Goal: Task Accomplishment & Management: Manage account settings

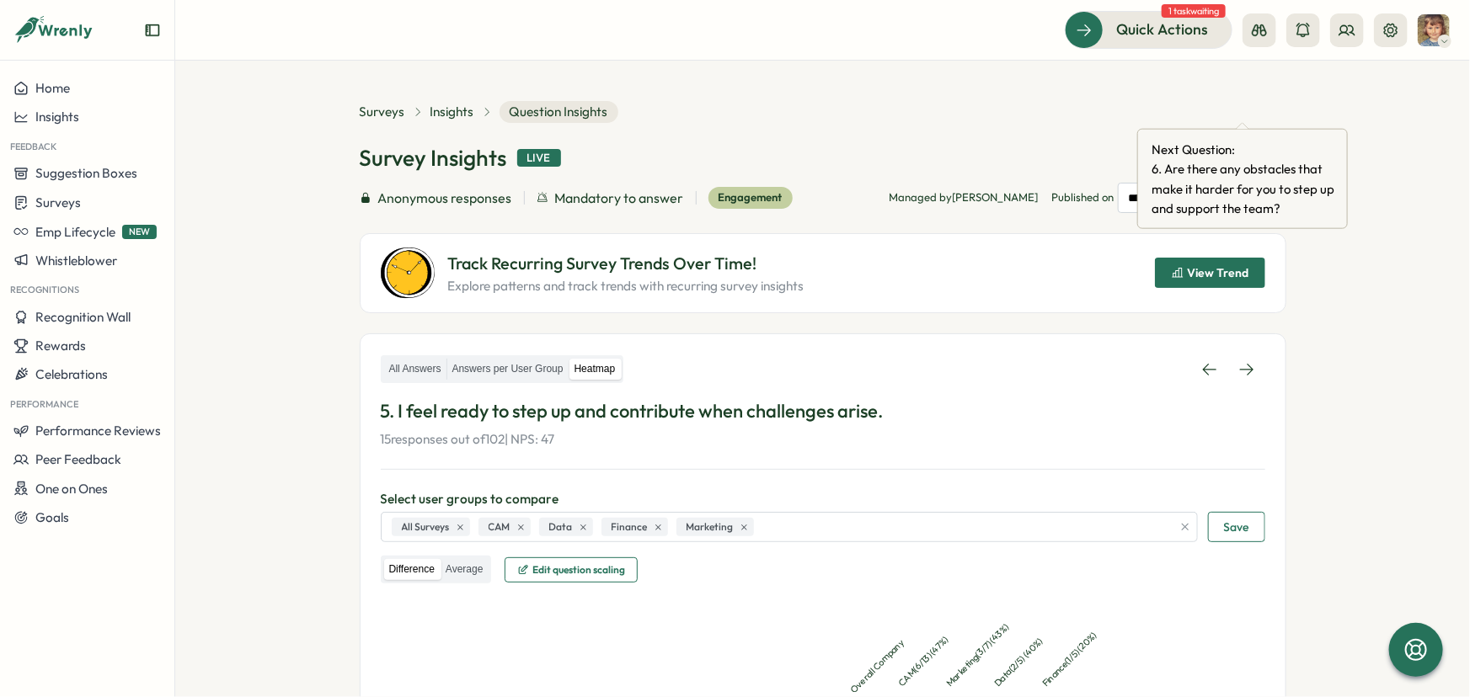
scroll to position [266, 0]
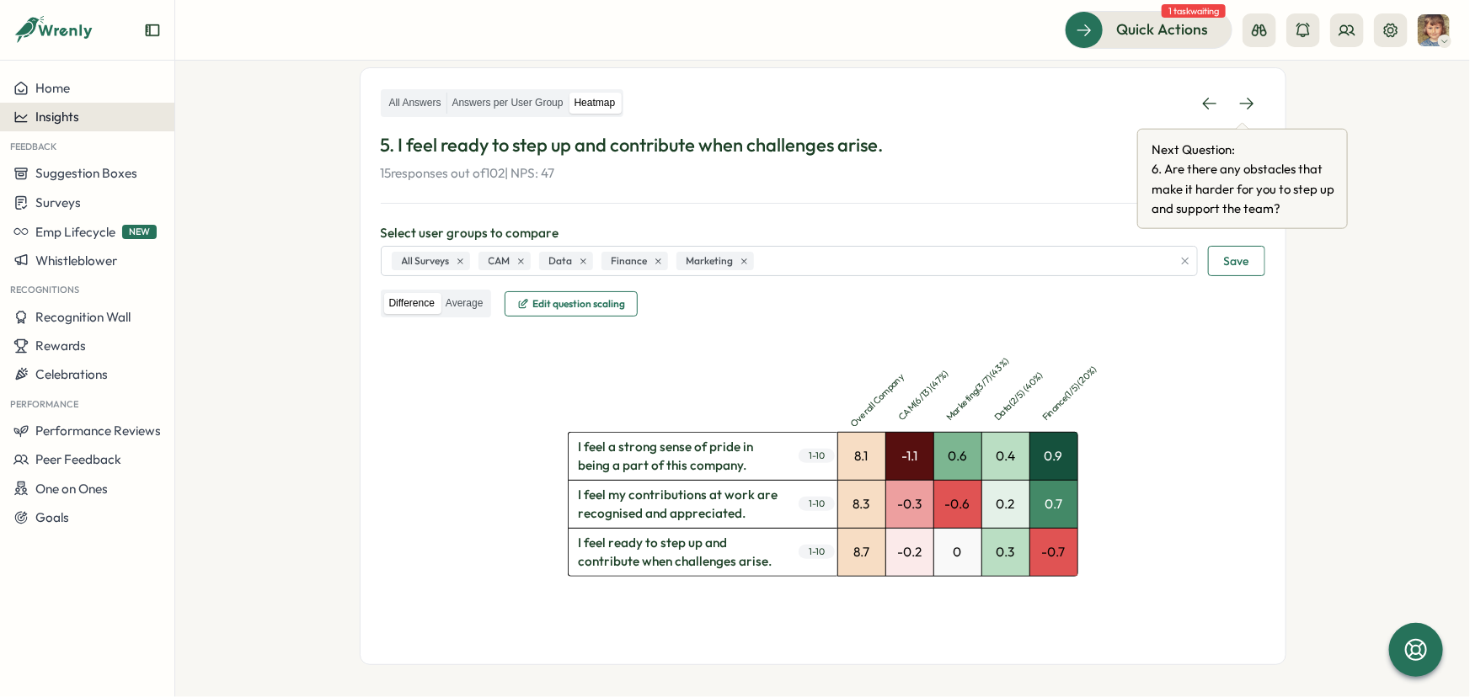
click at [71, 118] on span "Insights" at bounding box center [57, 117] width 44 height 16
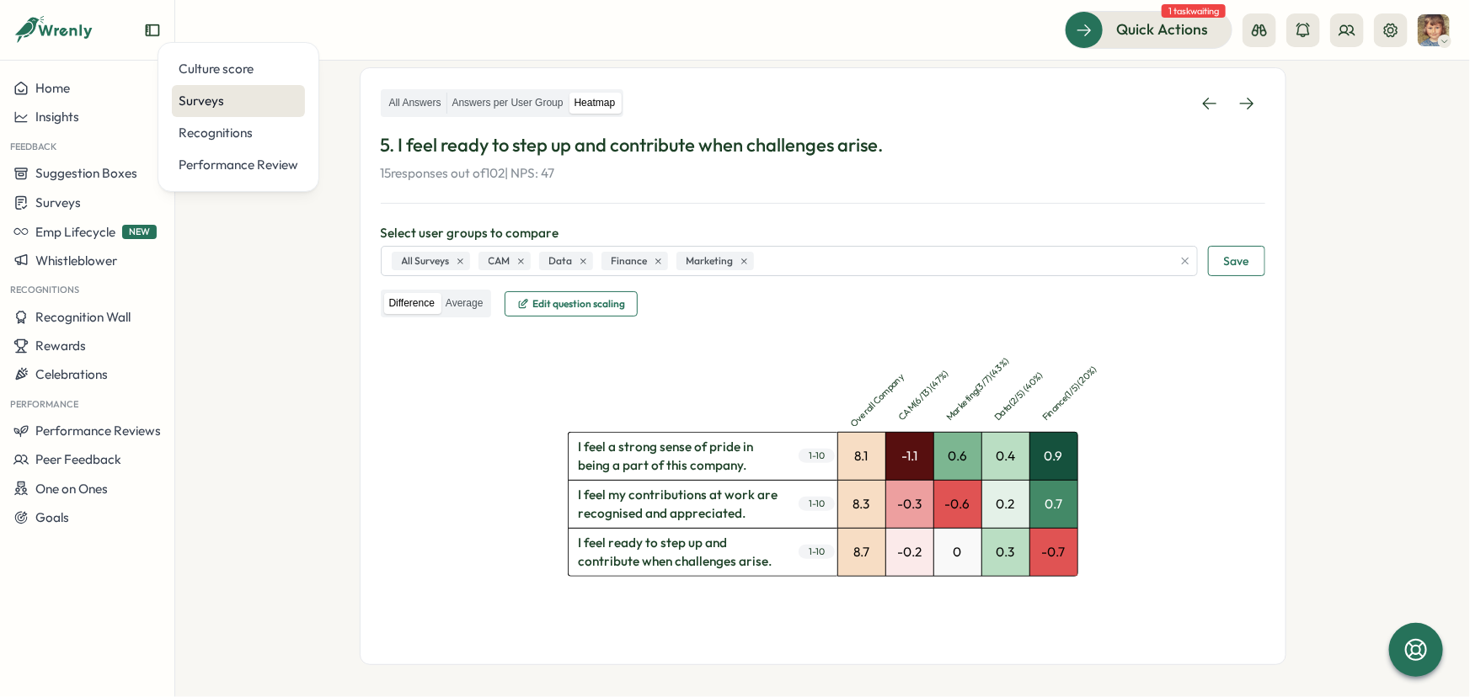
click at [206, 92] on div "Surveys" at bounding box center [239, 101] width 120 height 19
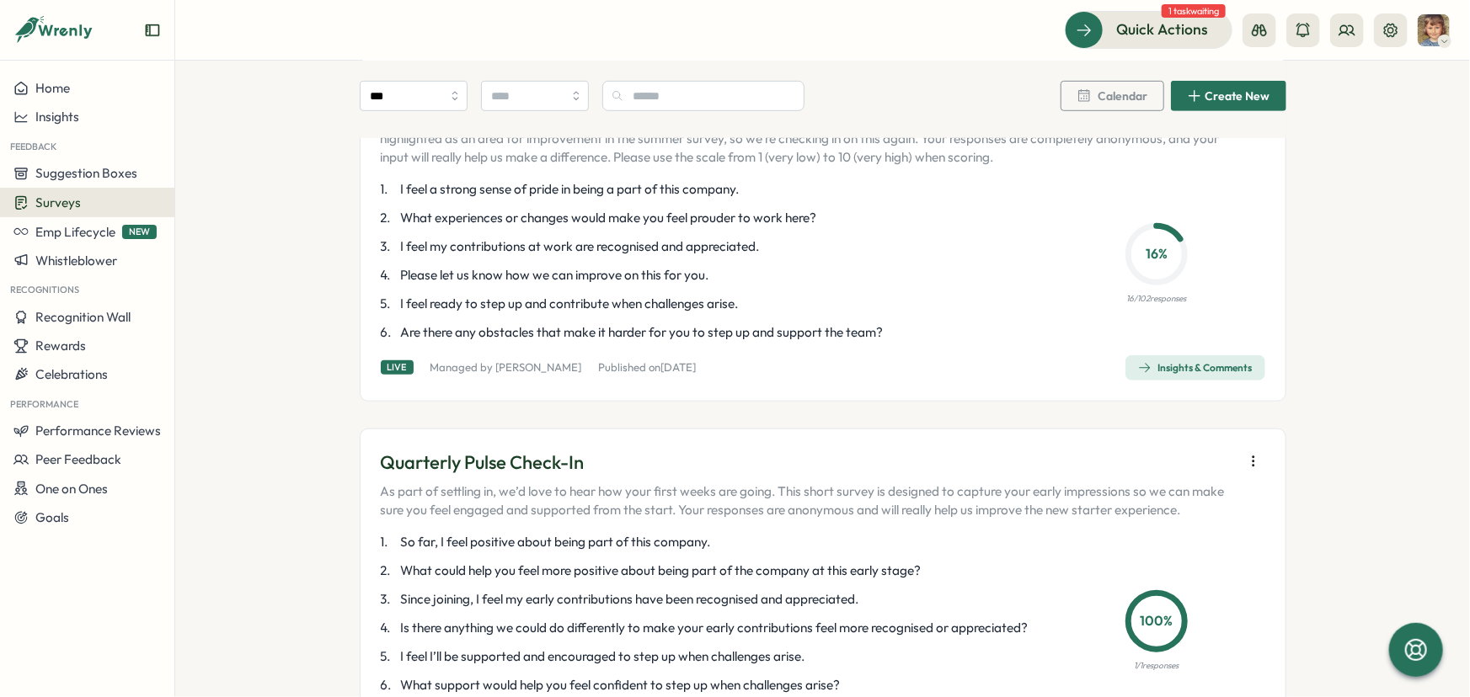
scroll to position [536, 0]
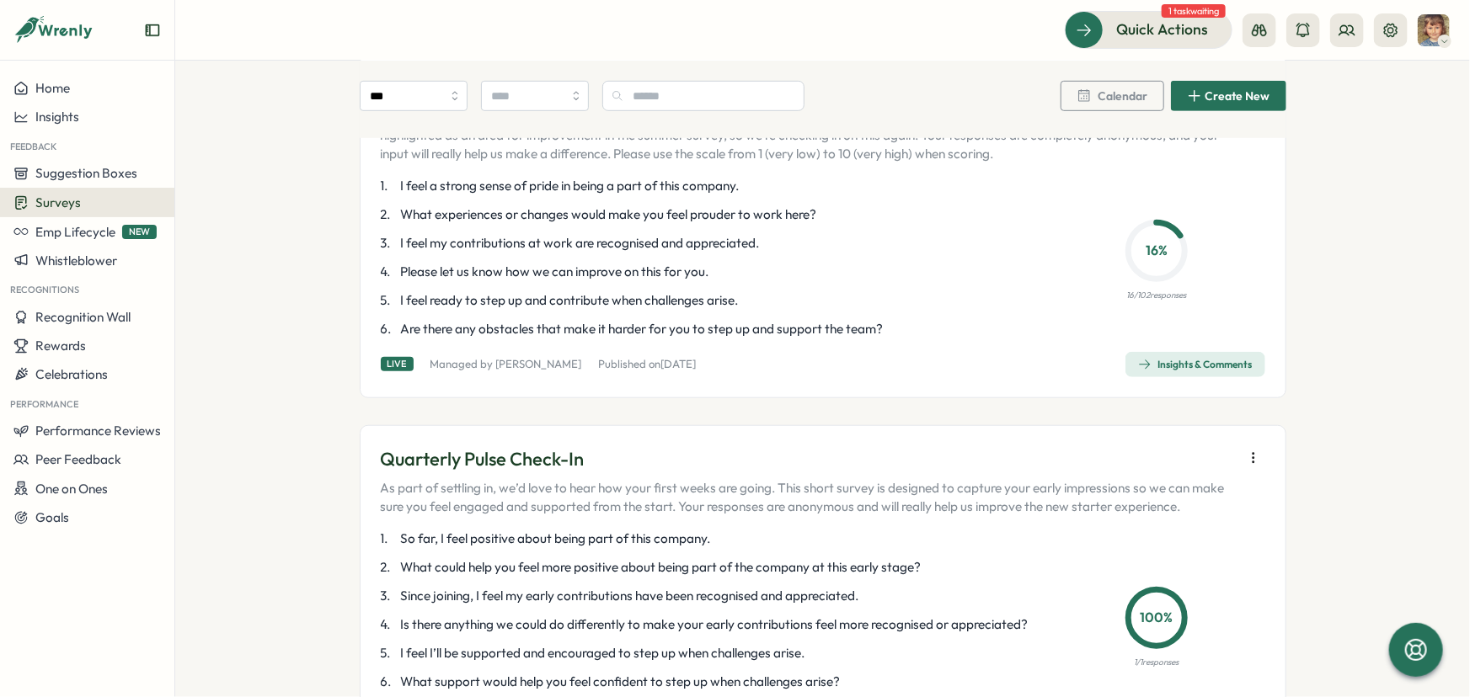
click at [1171, 371] on div "Insights & Comments" at bounding box center [1195, 364] width 115 height 13
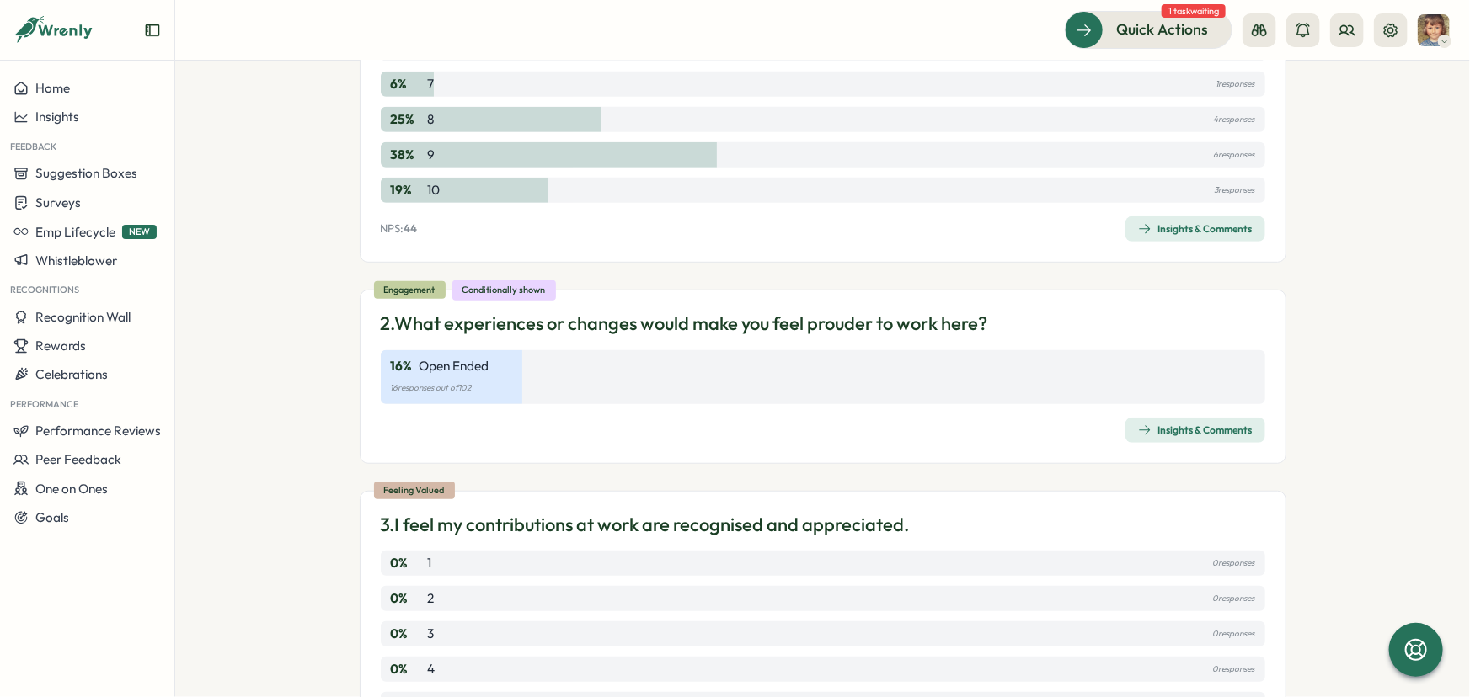
scroll to position [459, 0]
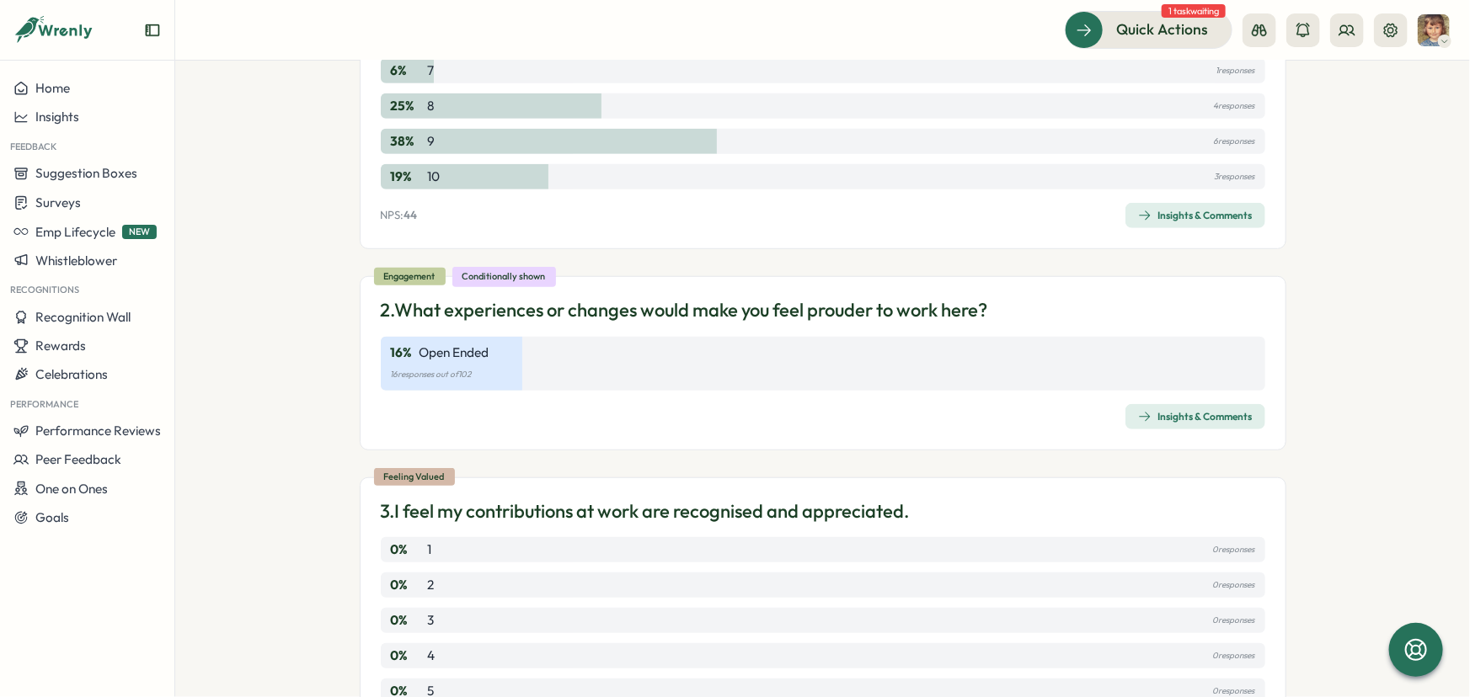
click at [1196, 213] on div "Insights & Comments" at bounding box center [1195, 215] width 115 height 13
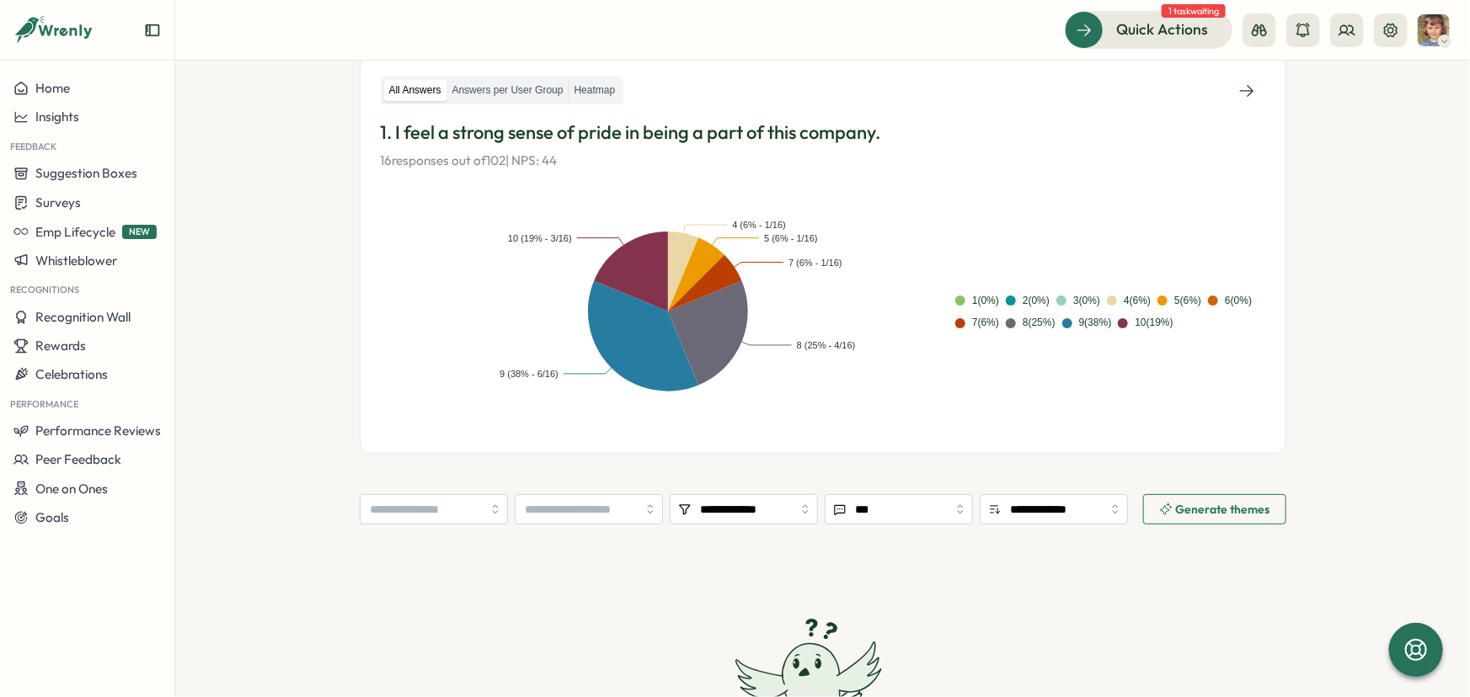
scroll to position [306, 0]
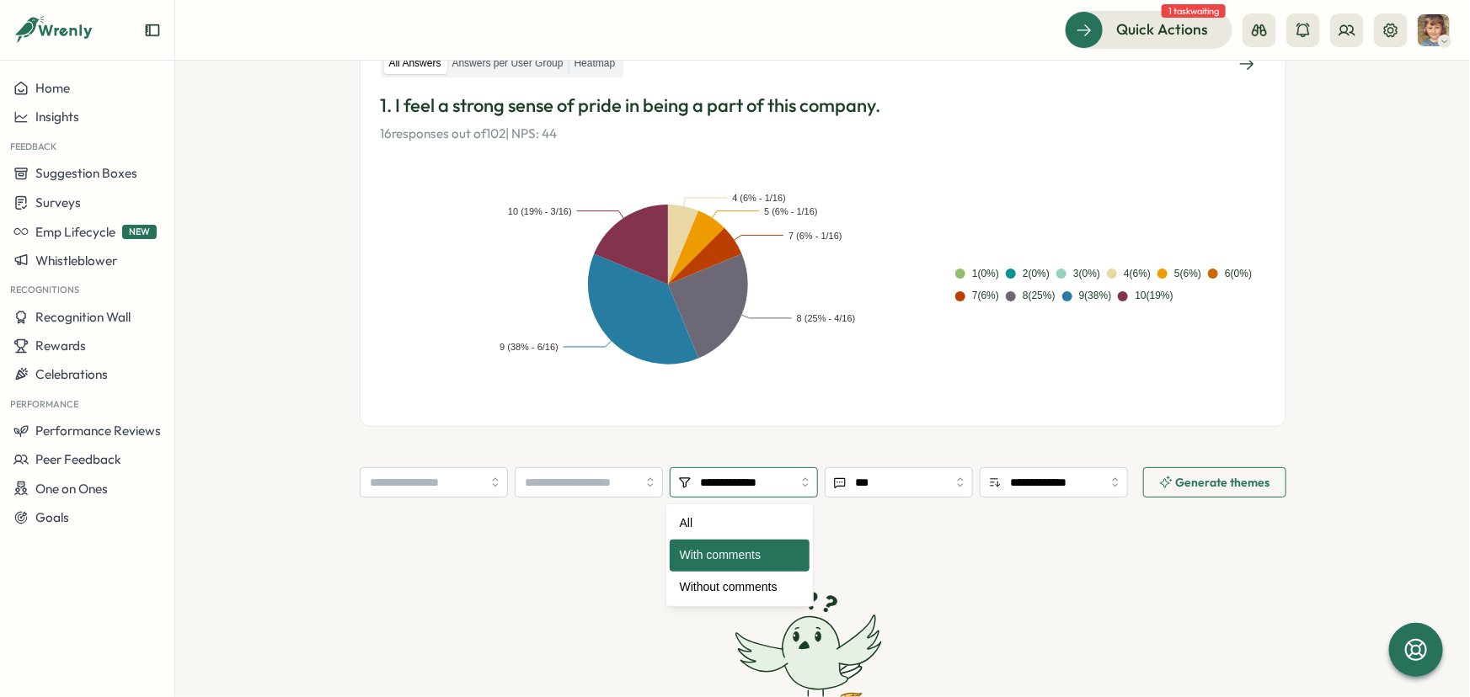
click at [726, 496] on input "**********" at bounding box center [744, 482] width 148 height 30
type input "***"
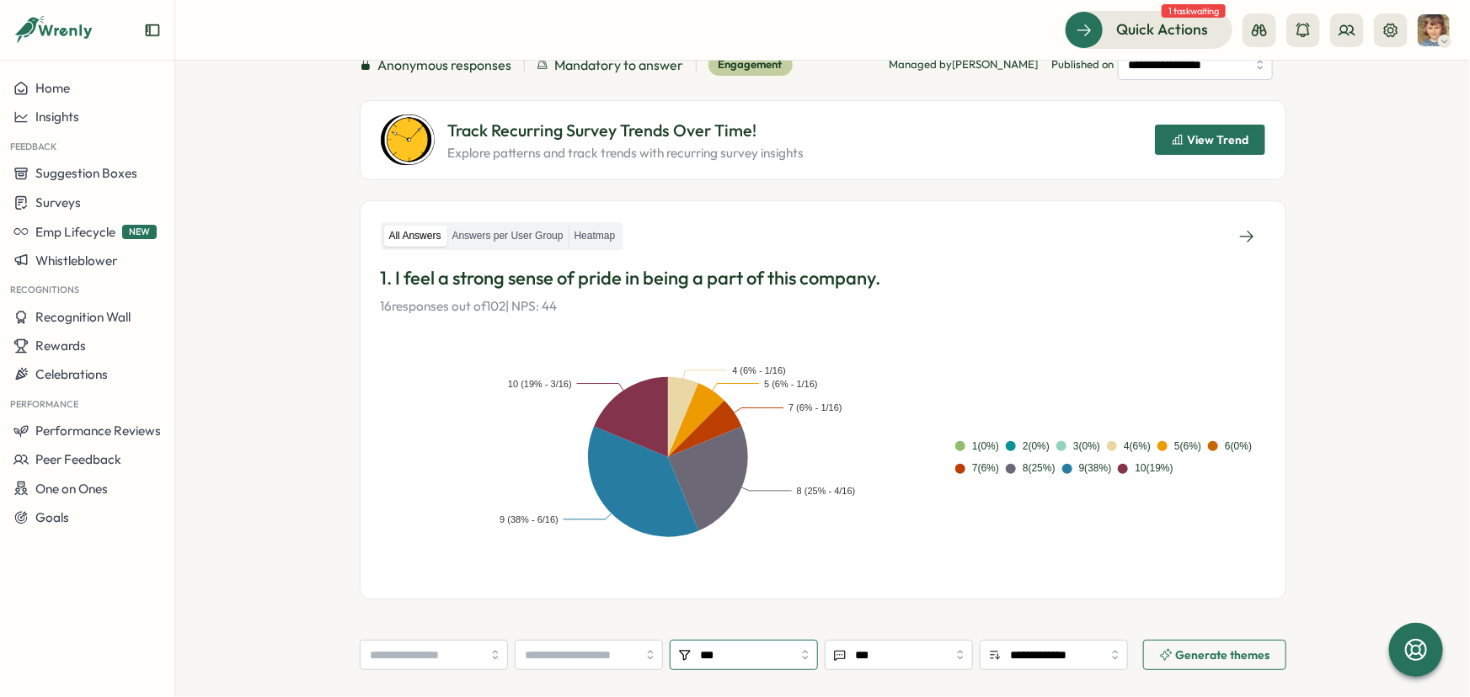
scroll to position [76, 0]
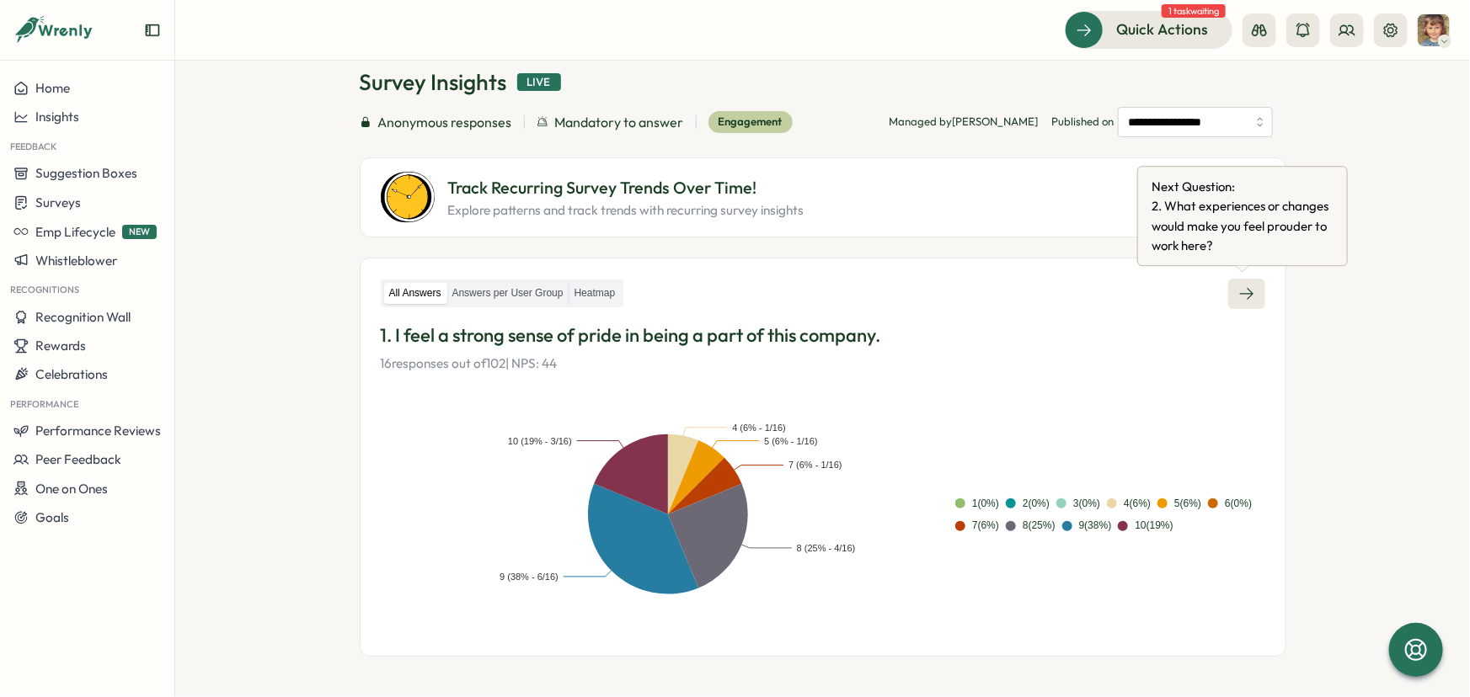
click at [1238, 295] on icon at bounding box center [1246, 294] width 17 height 17
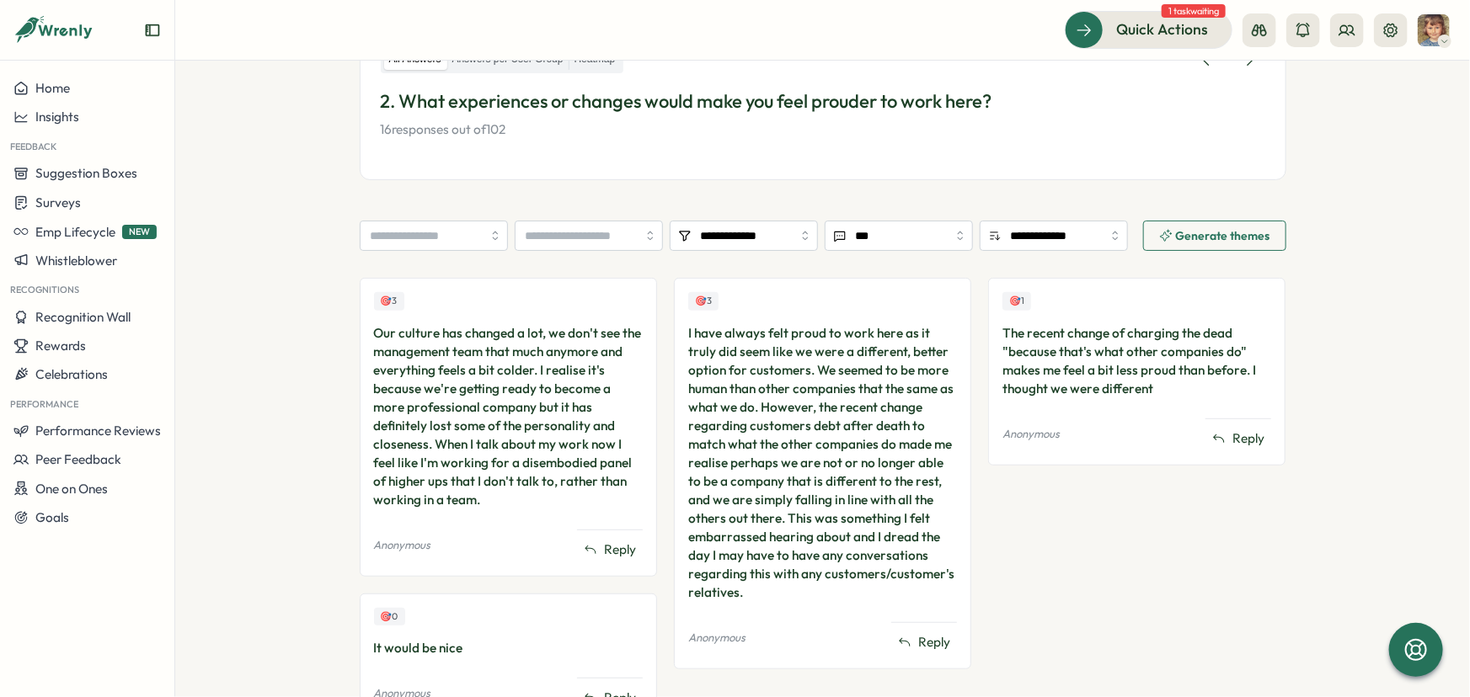
scroll to position [375, 0]
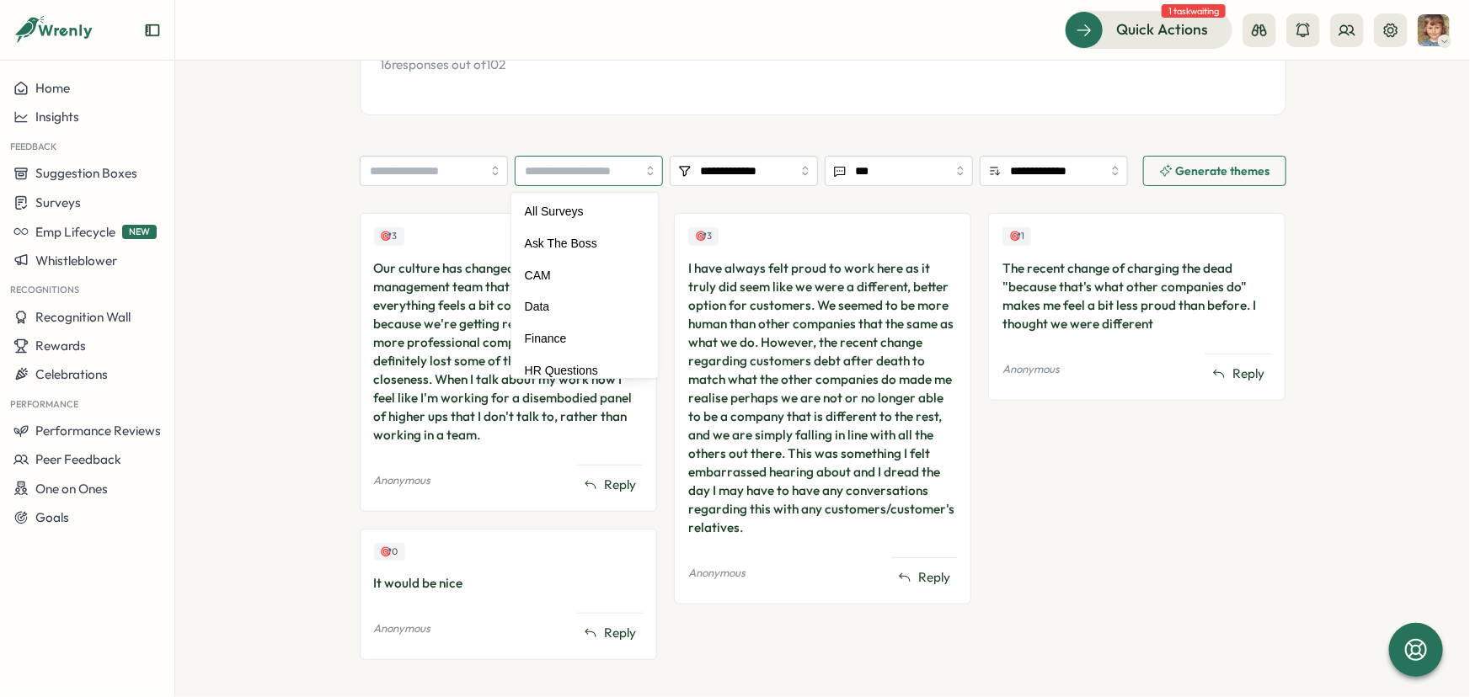
click at [630, 179] on input "search" at bounding box center [589, 171] width 148 height 30
type input "***"
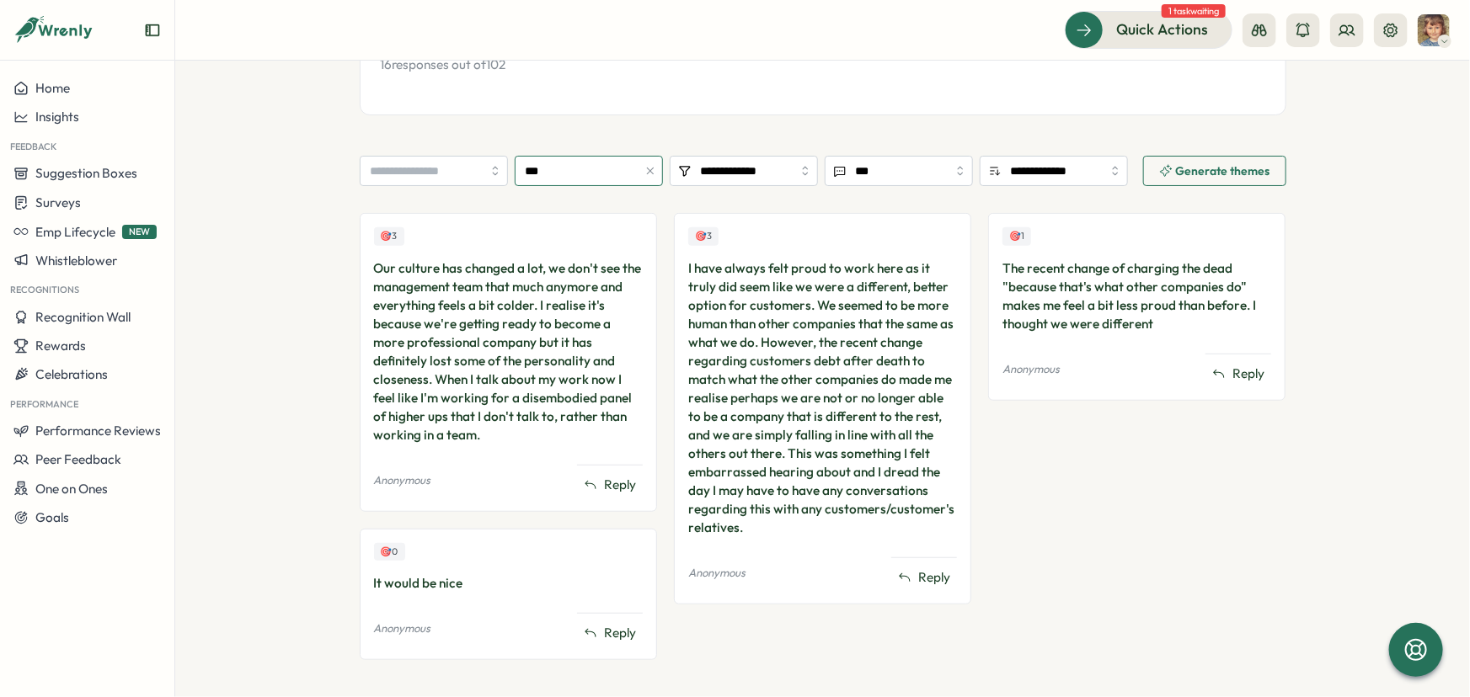
click at [646, 168] on icon "button" at bounding box center [650, 171] width 12 height 12
click at [615, 176] on input "search" at bounding box center [589, 171] width 148 height 30
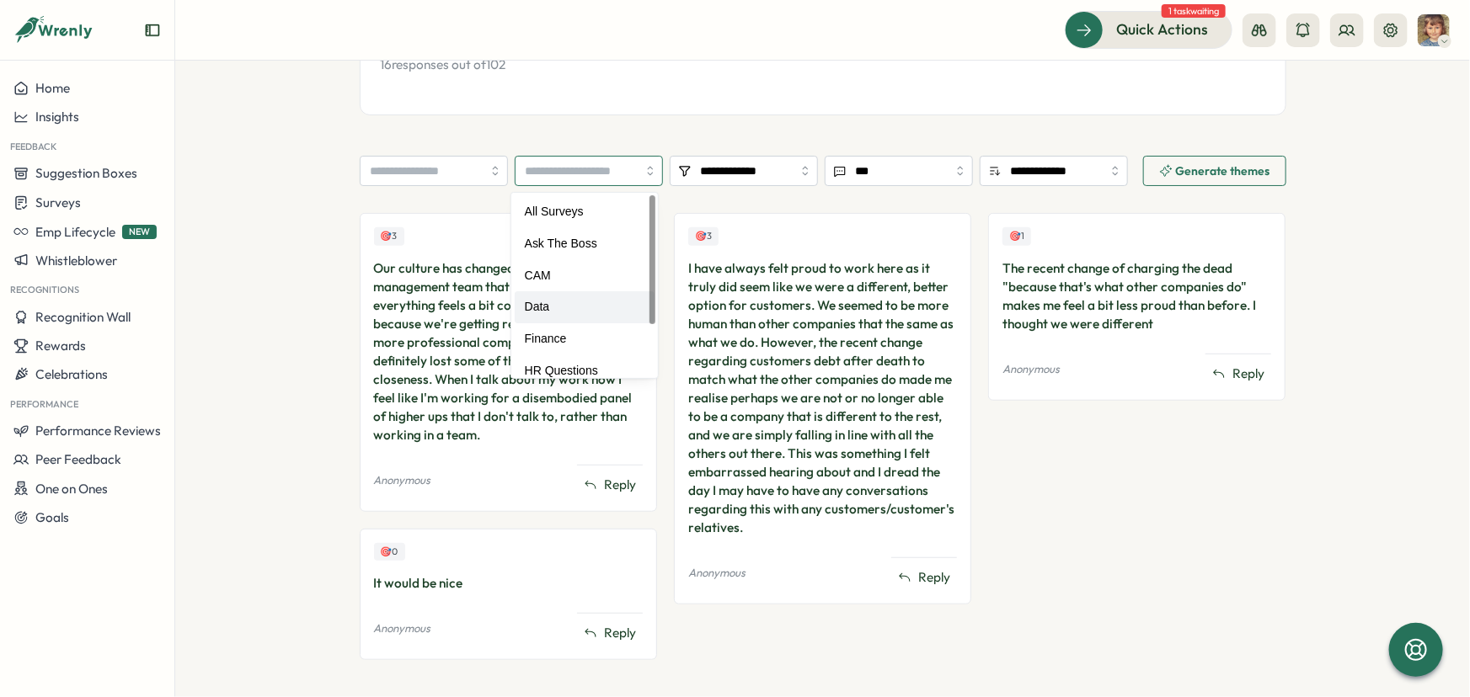
type input "****"
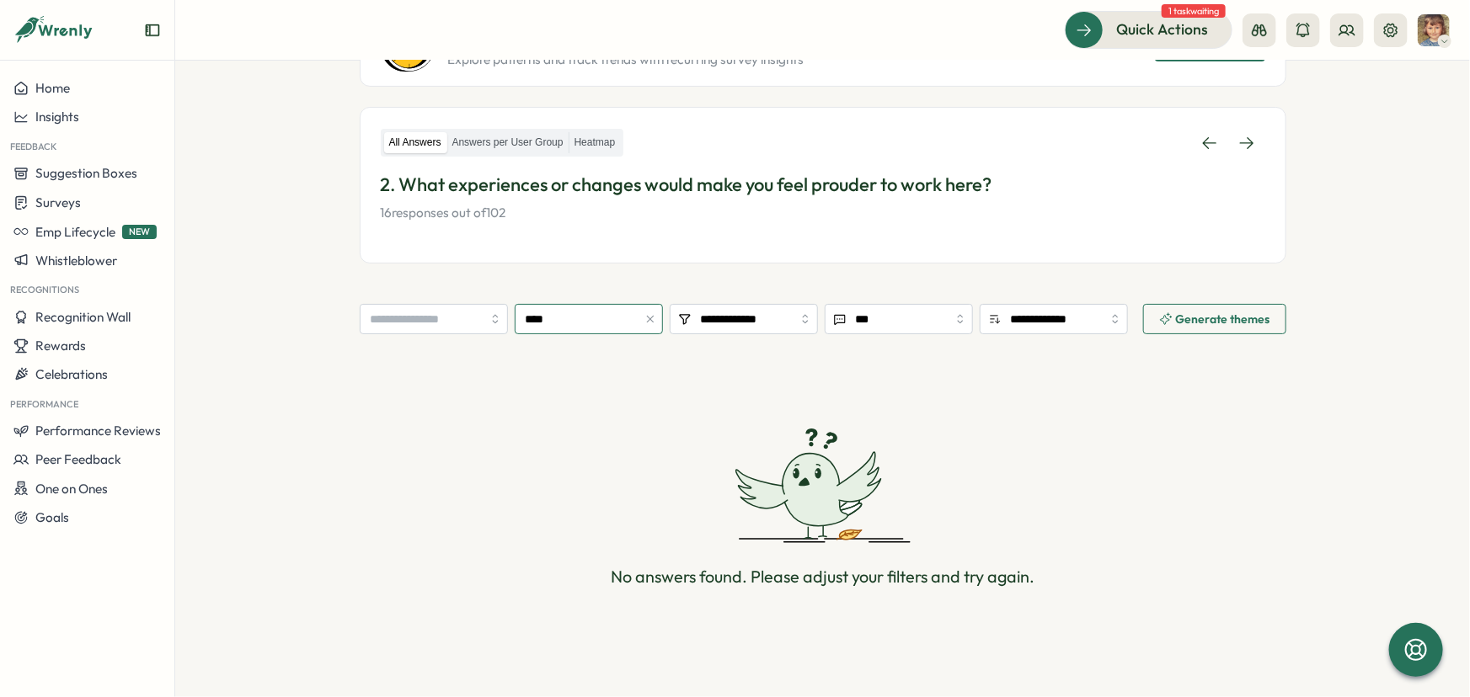
scroll to position [226, 0]
click at [649, 319] on icon "button" at bounding box center [650, 320] width 12 height 12
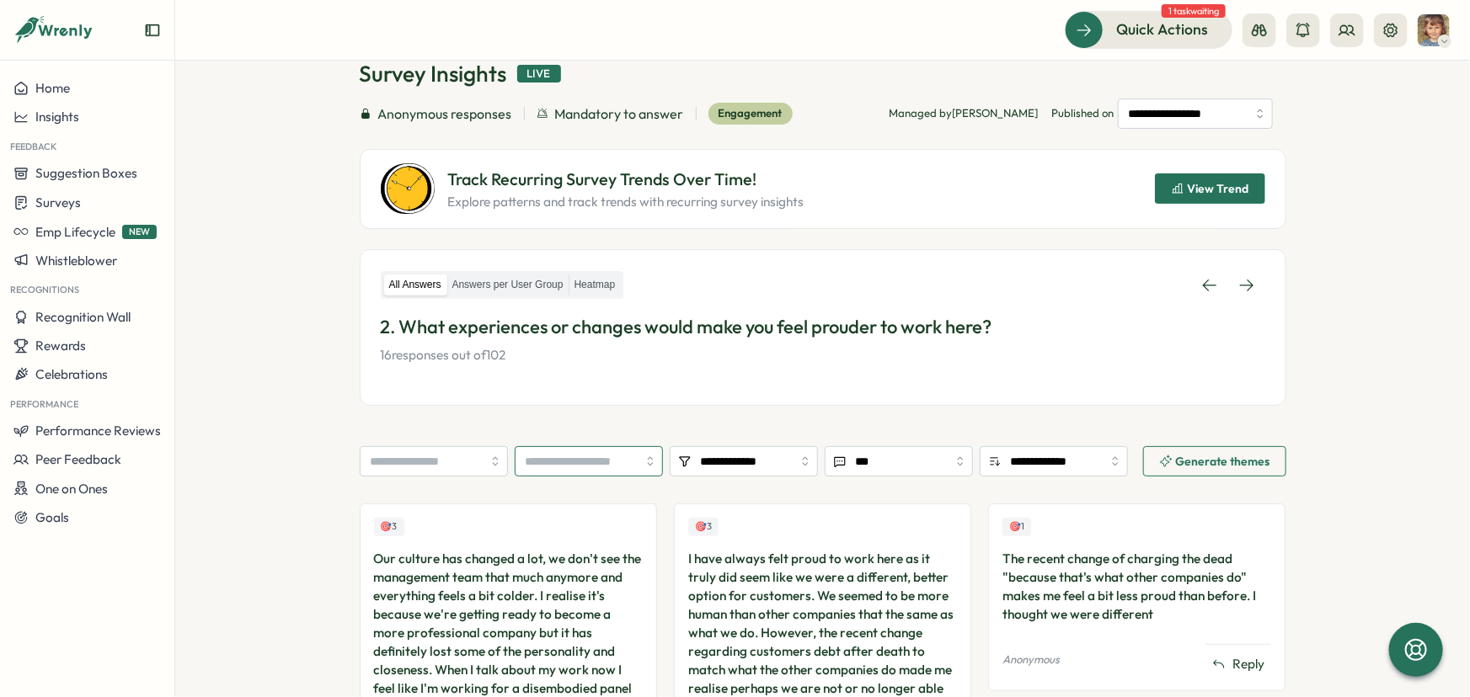
scroll to position [68, 0]
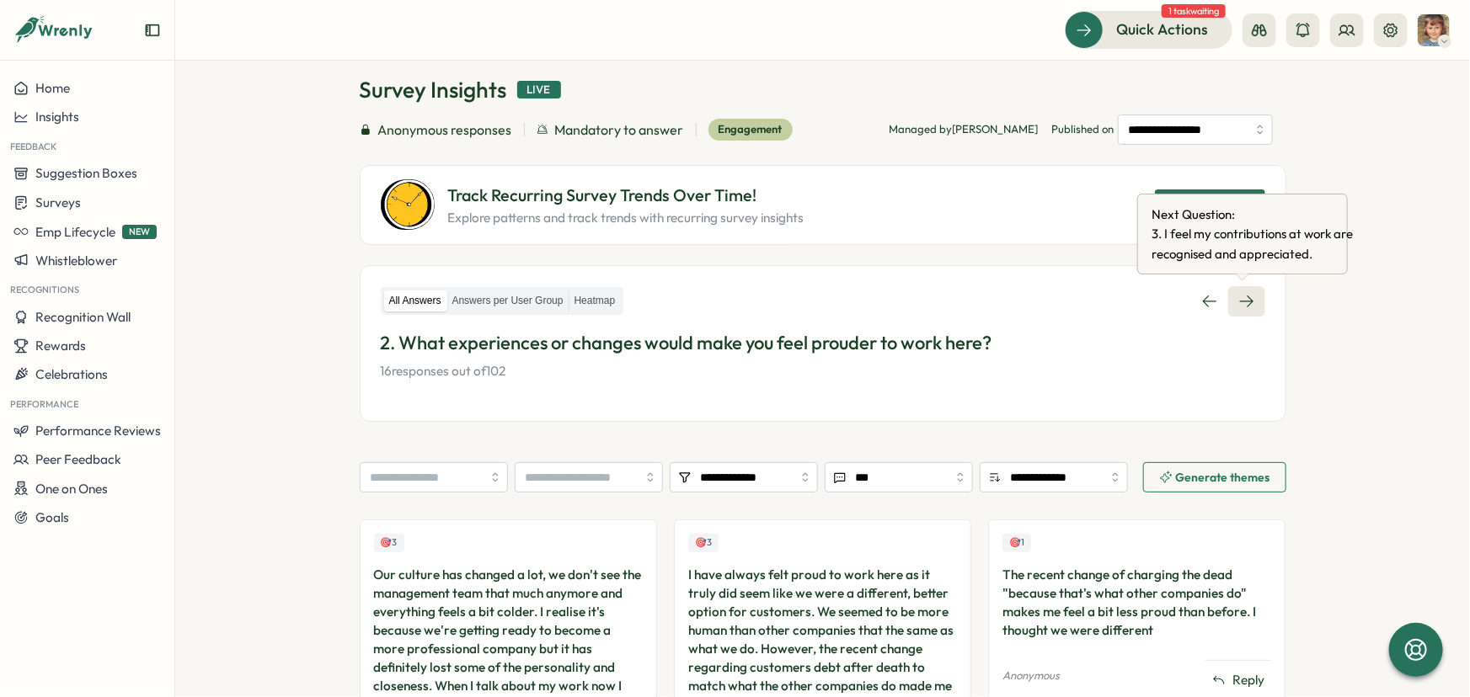
click at [1251, 299] on link at bounding box center [1246, 301] width 37 height 30
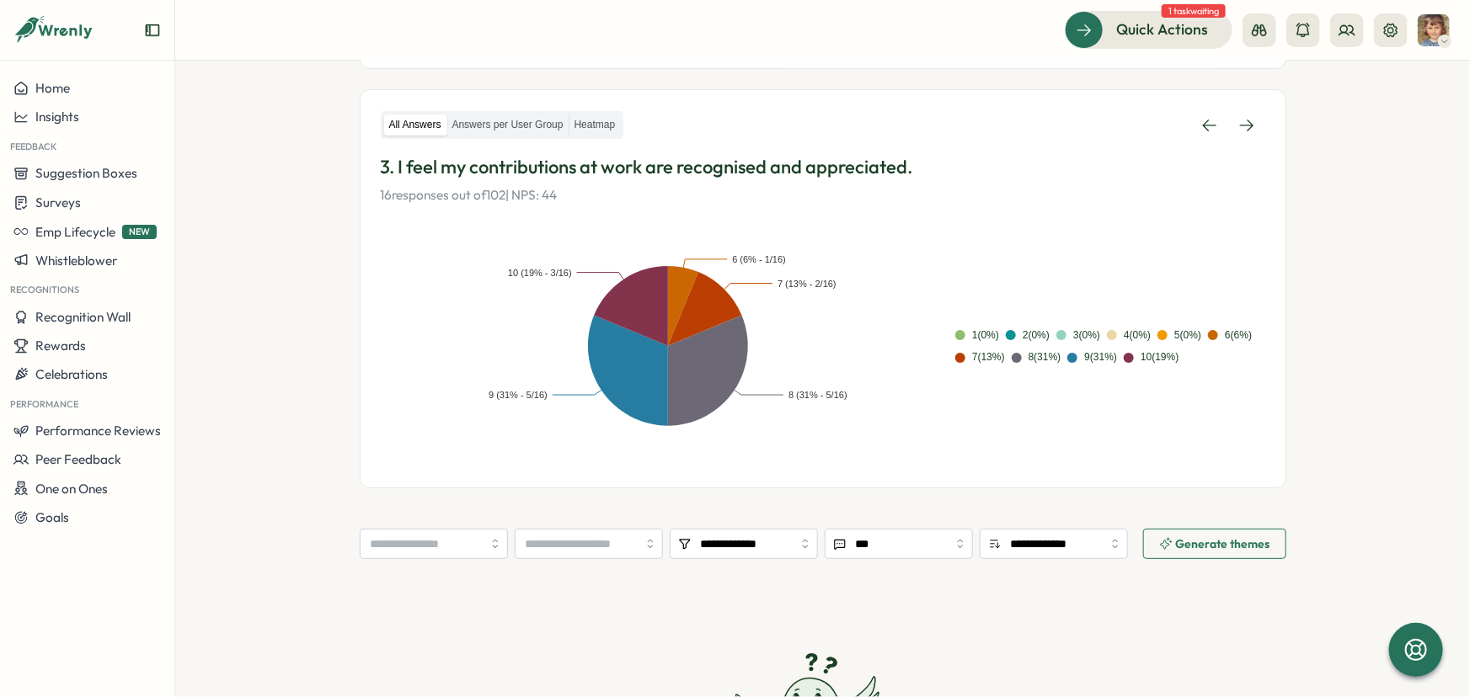
scroll to position [238, 0]
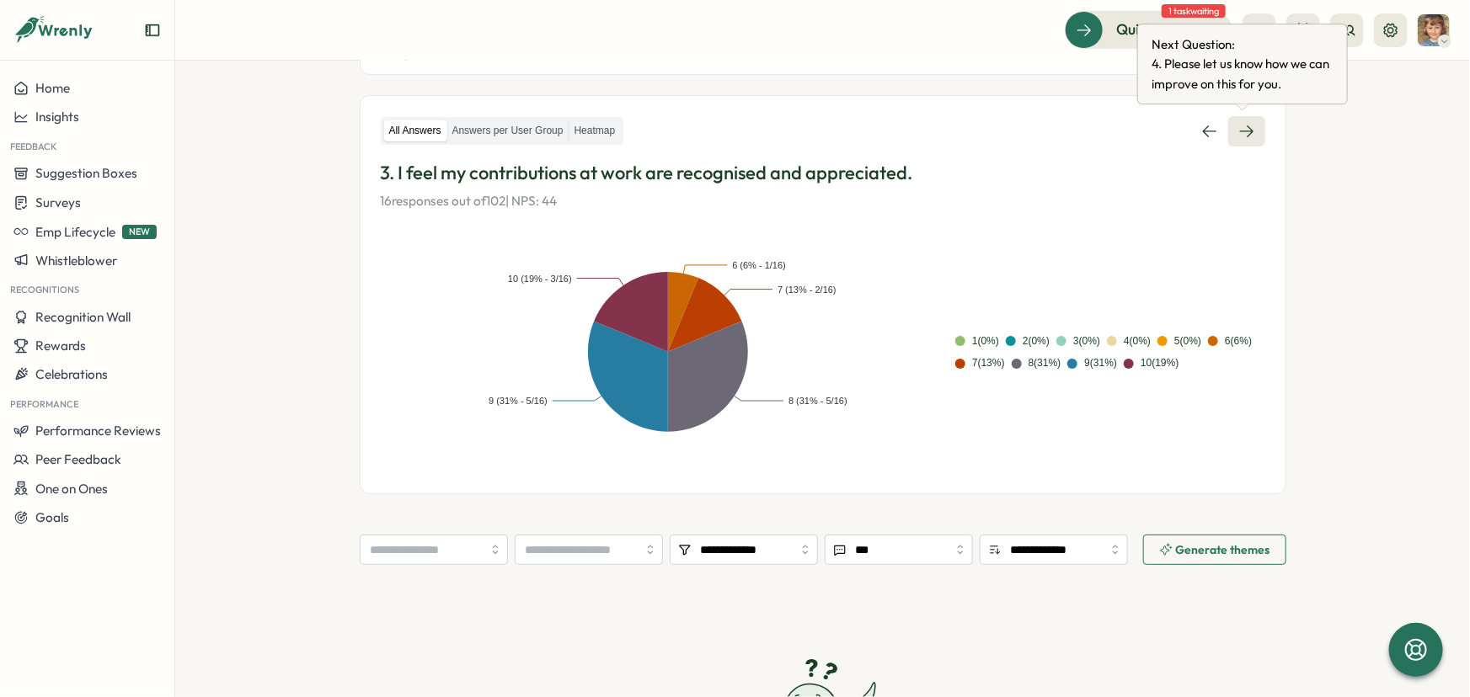
click at [1249, 132] on icon at bounding box center [1246, 131] width 17 height 17
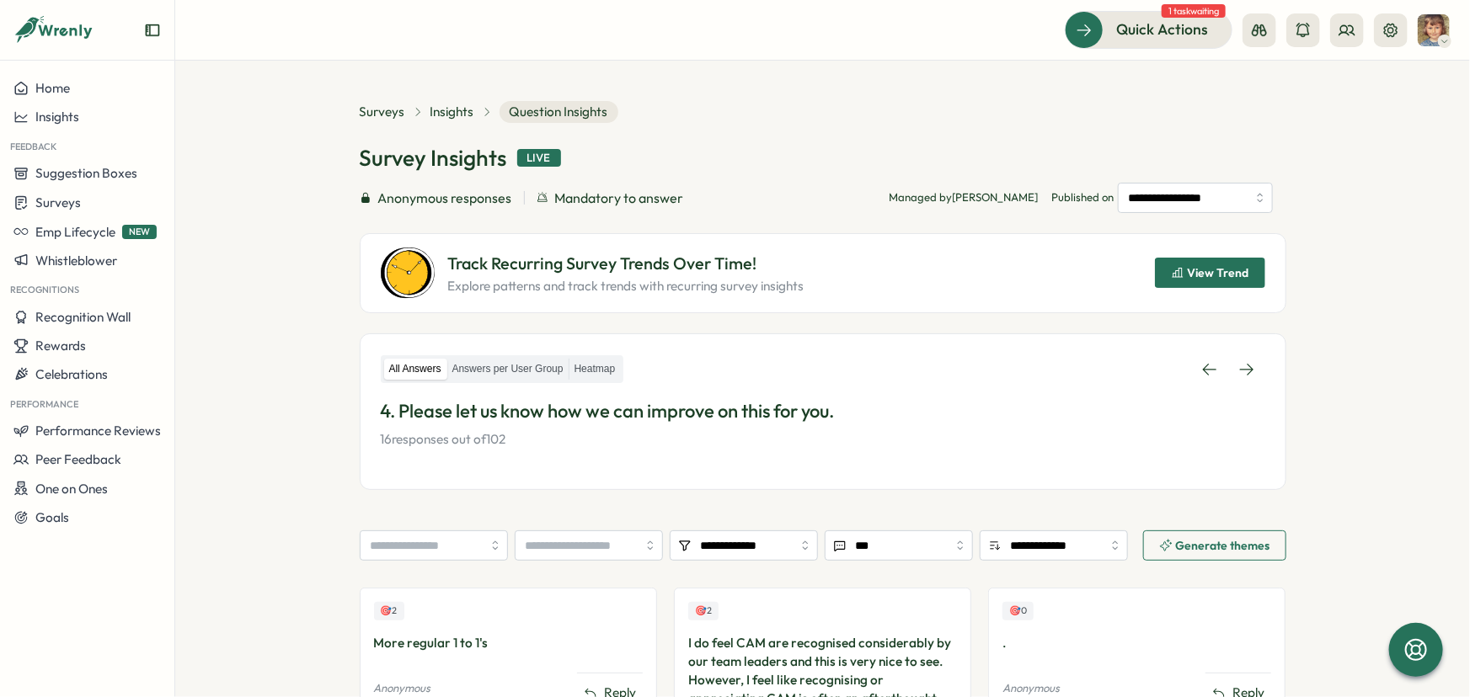
scroll to position [149, 0]
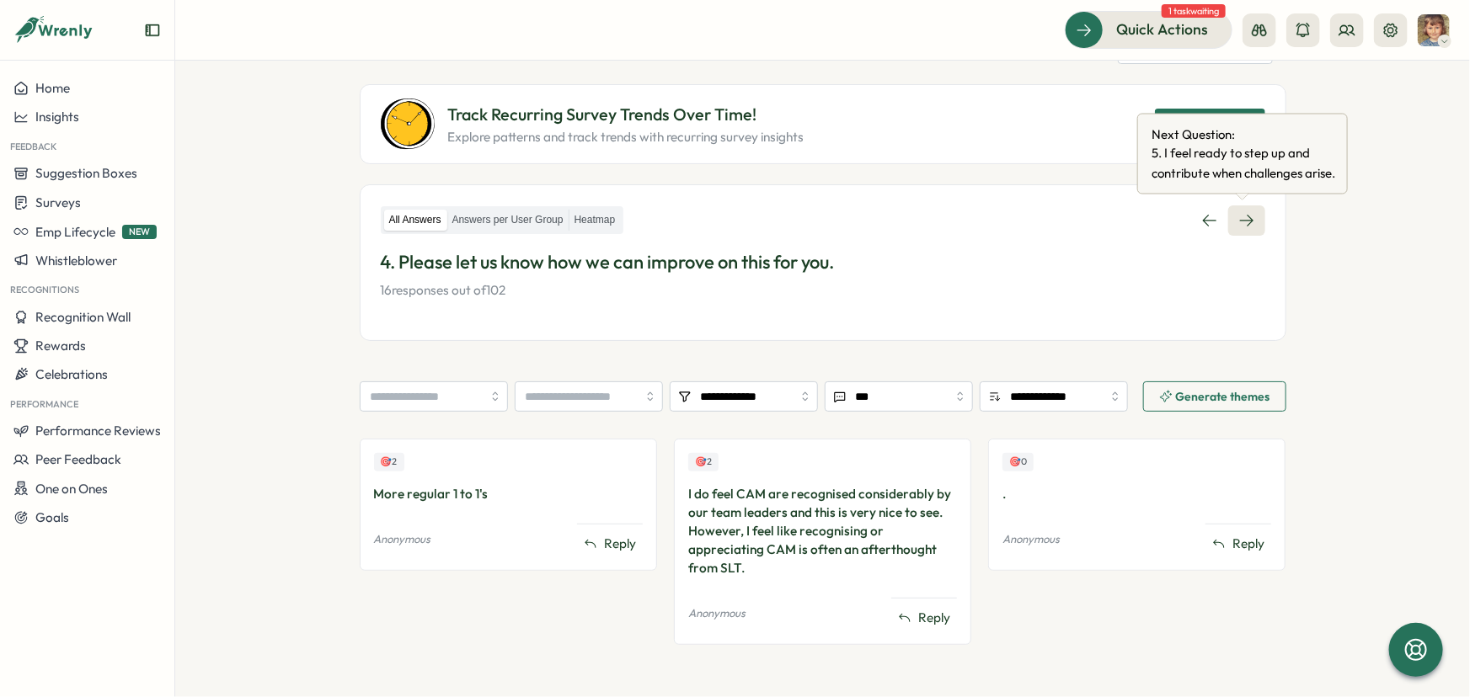
click at [1238, 222] on icon at bounding box center [1246, 220] width 17 height 17
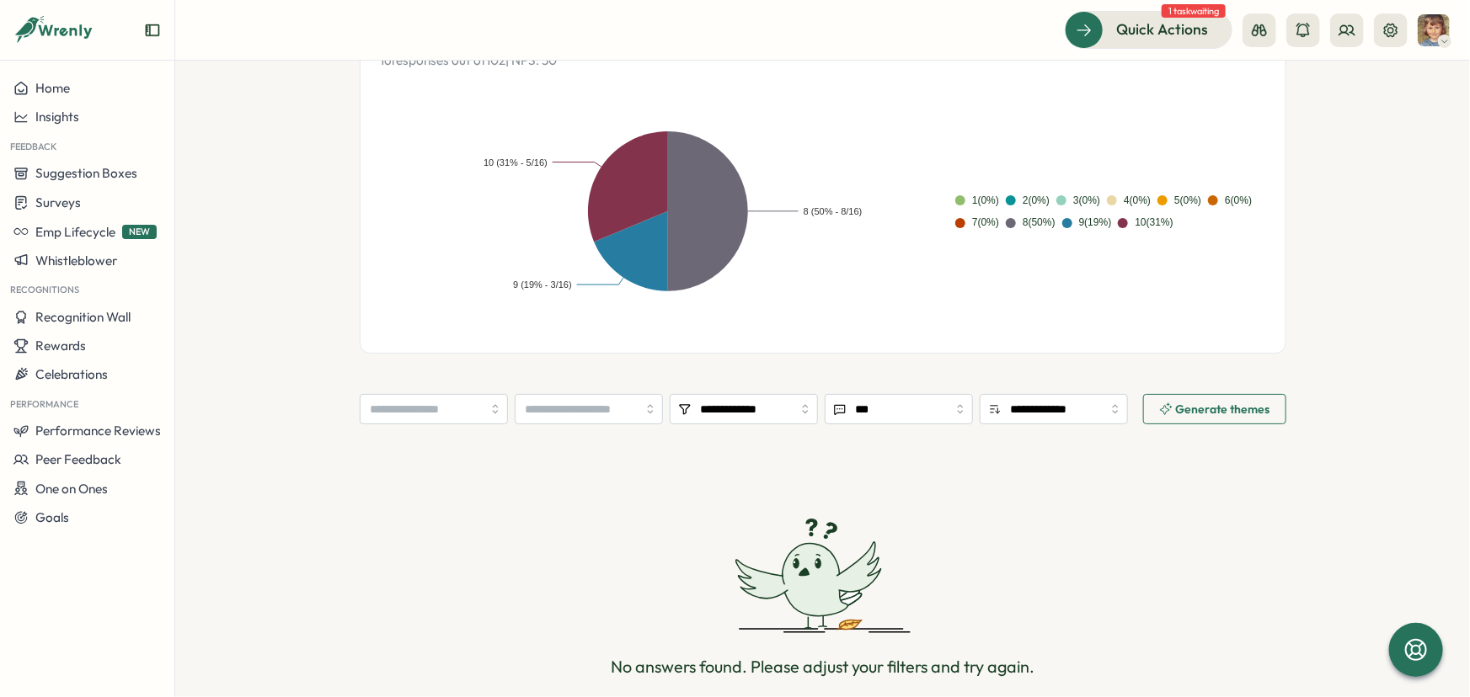
scroll to position [149, 0]
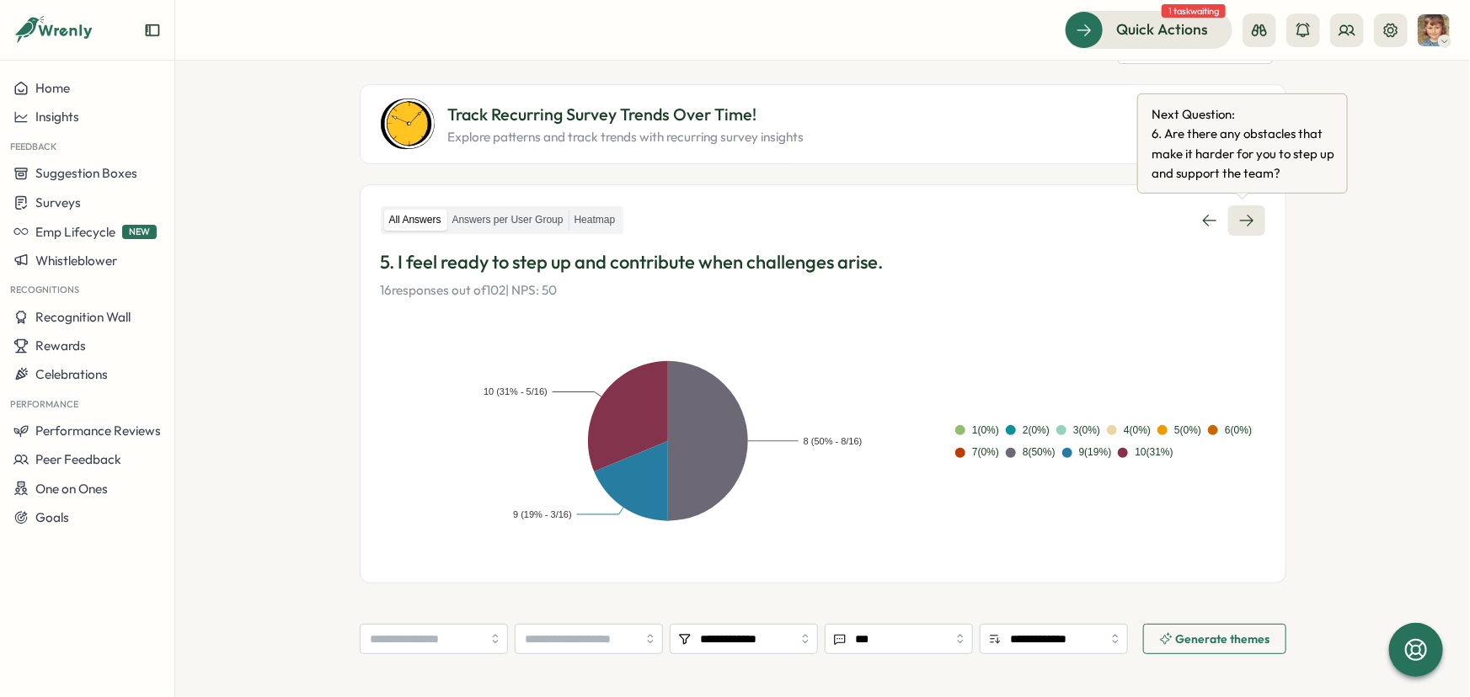
click at [1241, 221] on icon at bounding box center [1246, 220] width 17 height 17
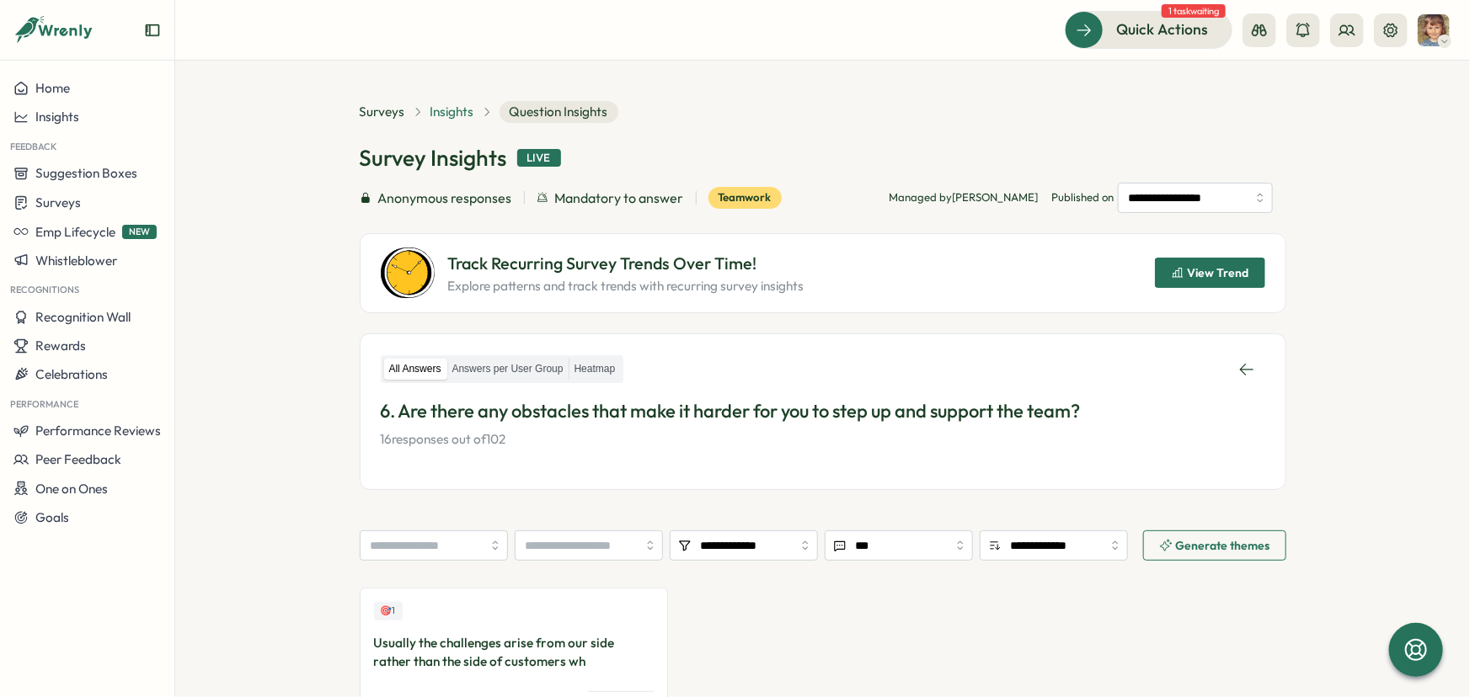
click at [453, 104] on span "Insights" at bounding box center [452, 112] width 44 height 19
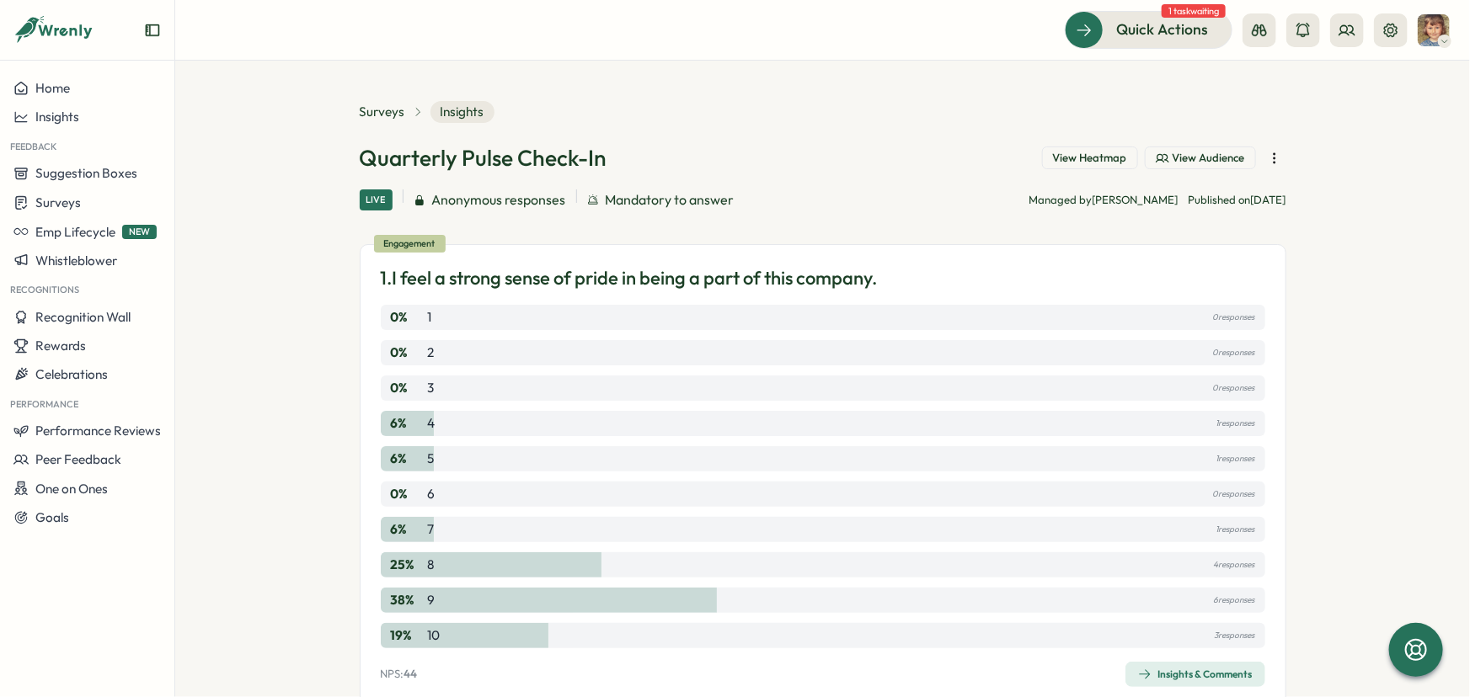
click at [1269, 160] on icon "button" at bounding box center [1274, 158] width 17 height 17
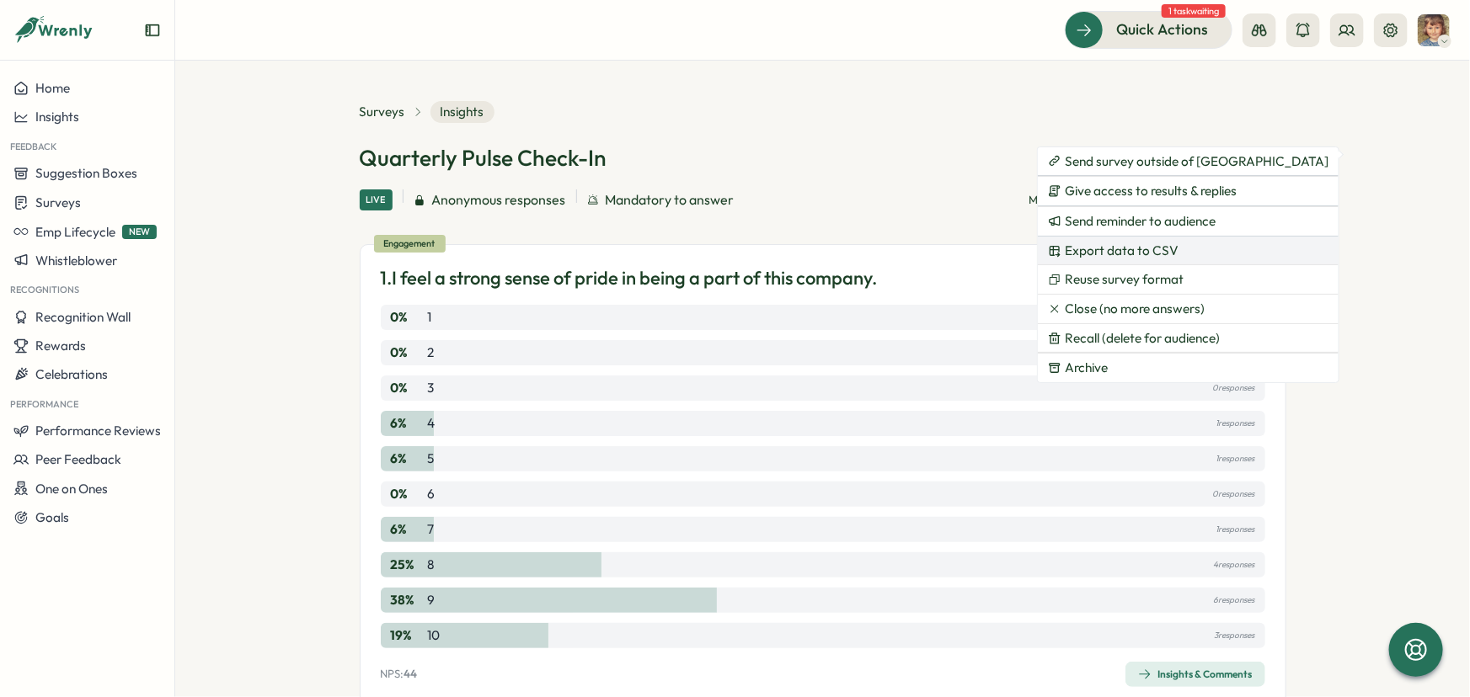
click at [1150, 249] on span "Export data to CSV" at bounding box center [1122, 250] width 114 height 15
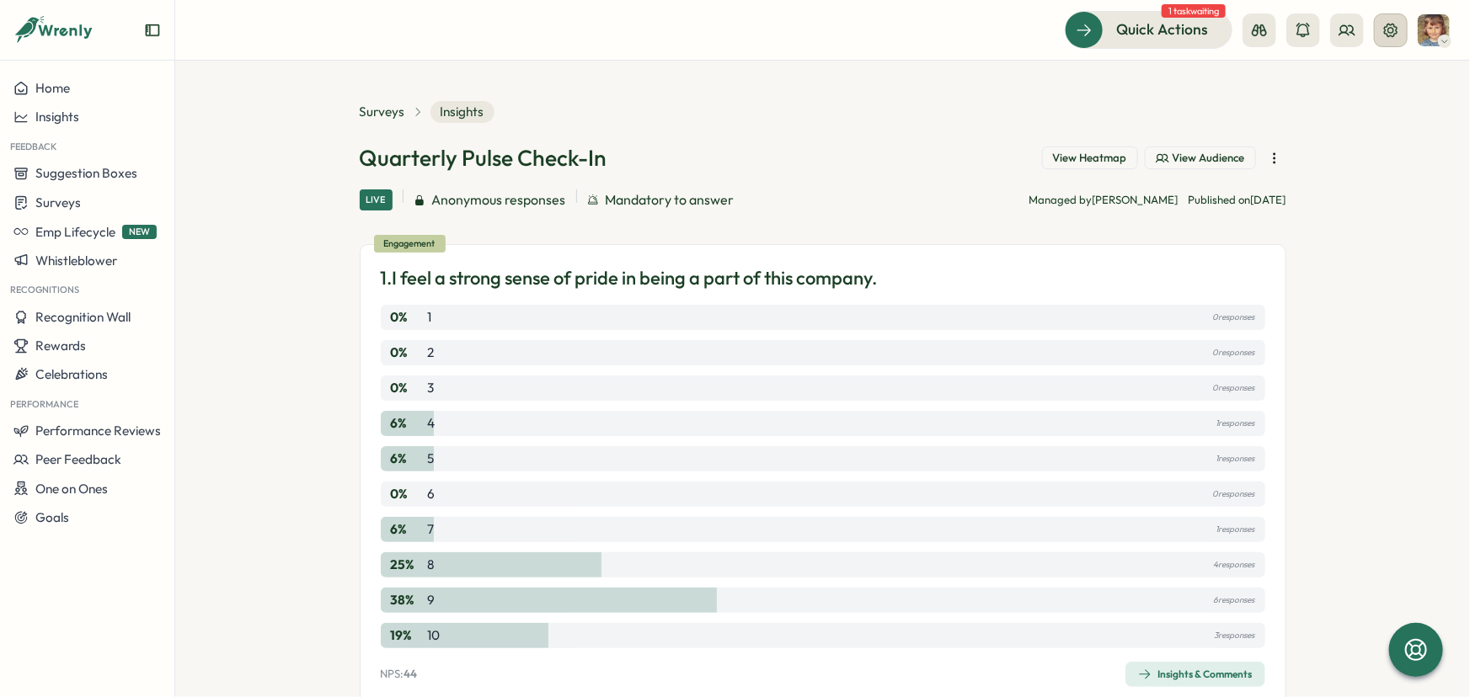
click at [1386, 29] on icon at bounding box center [1390, 30] width 17 height 17
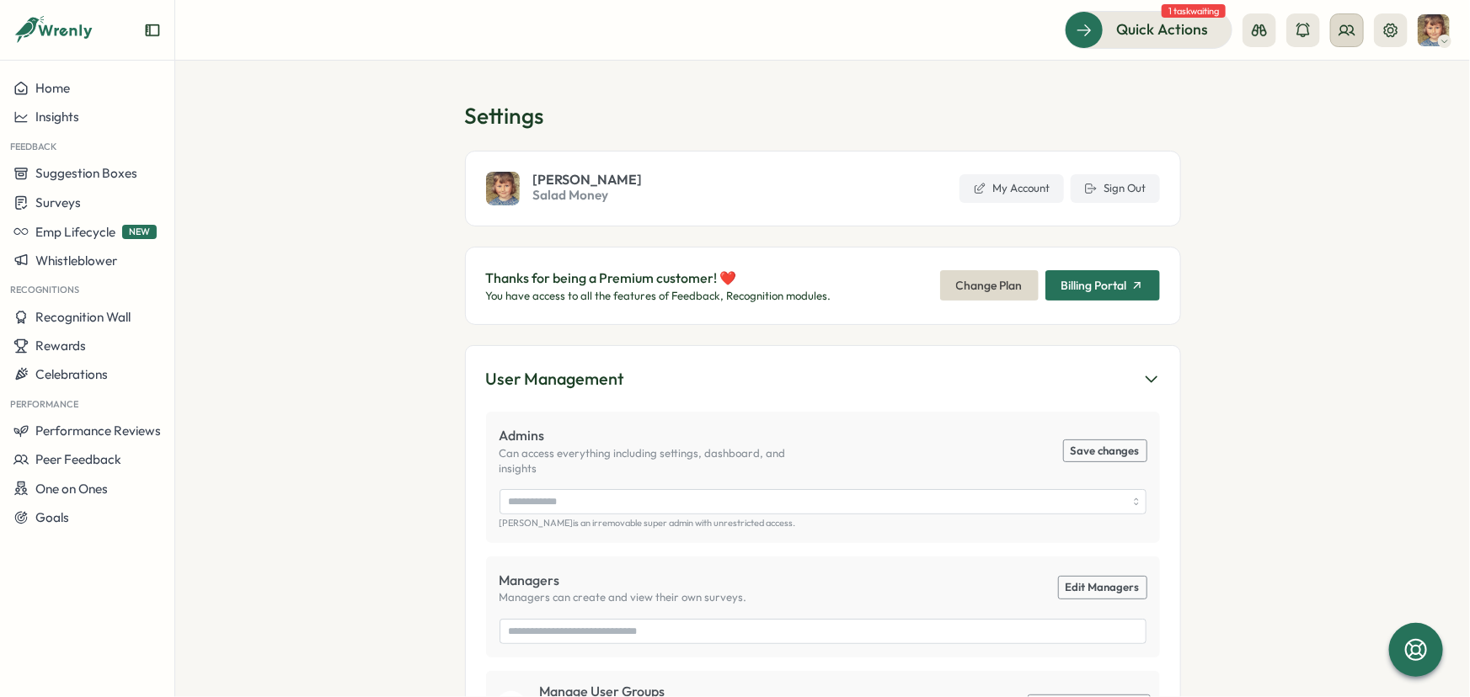
click at [1346, 31] on circle at bounding box center [1344, 28] width 7 height 7
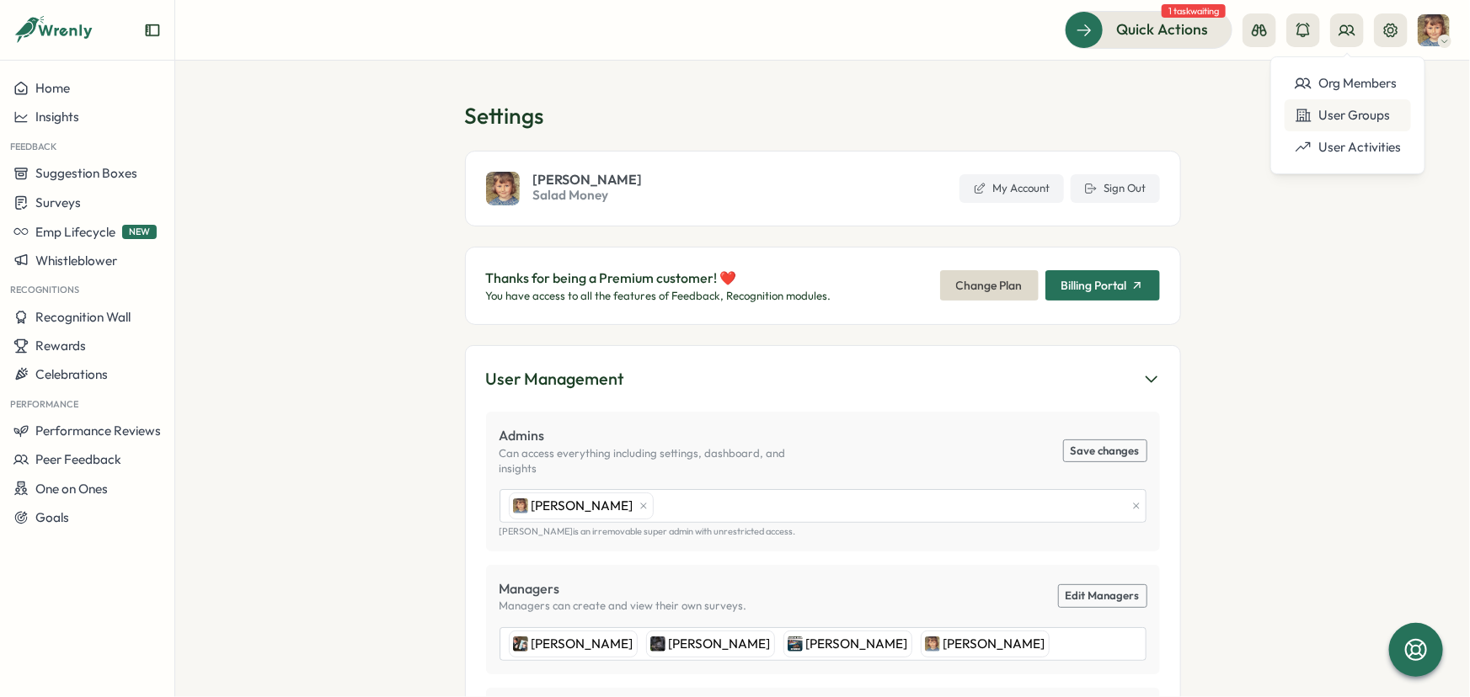
click at [1343, 110] on div "User Groups" at bounding box center [1348, 115] width 106 height 19
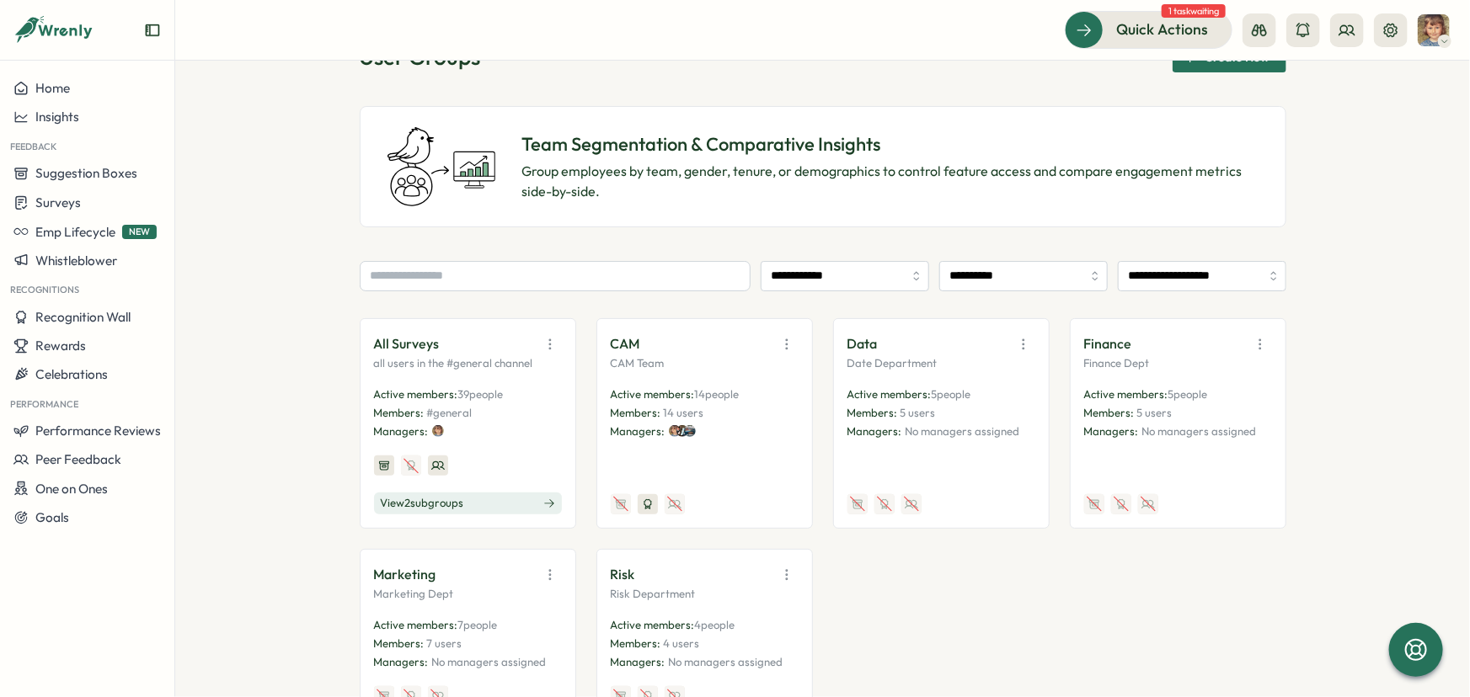
scroll to position [58, 0]
click at [1092, 283] on input "**********" at bounding box center [1023, 277] width 168 height 30
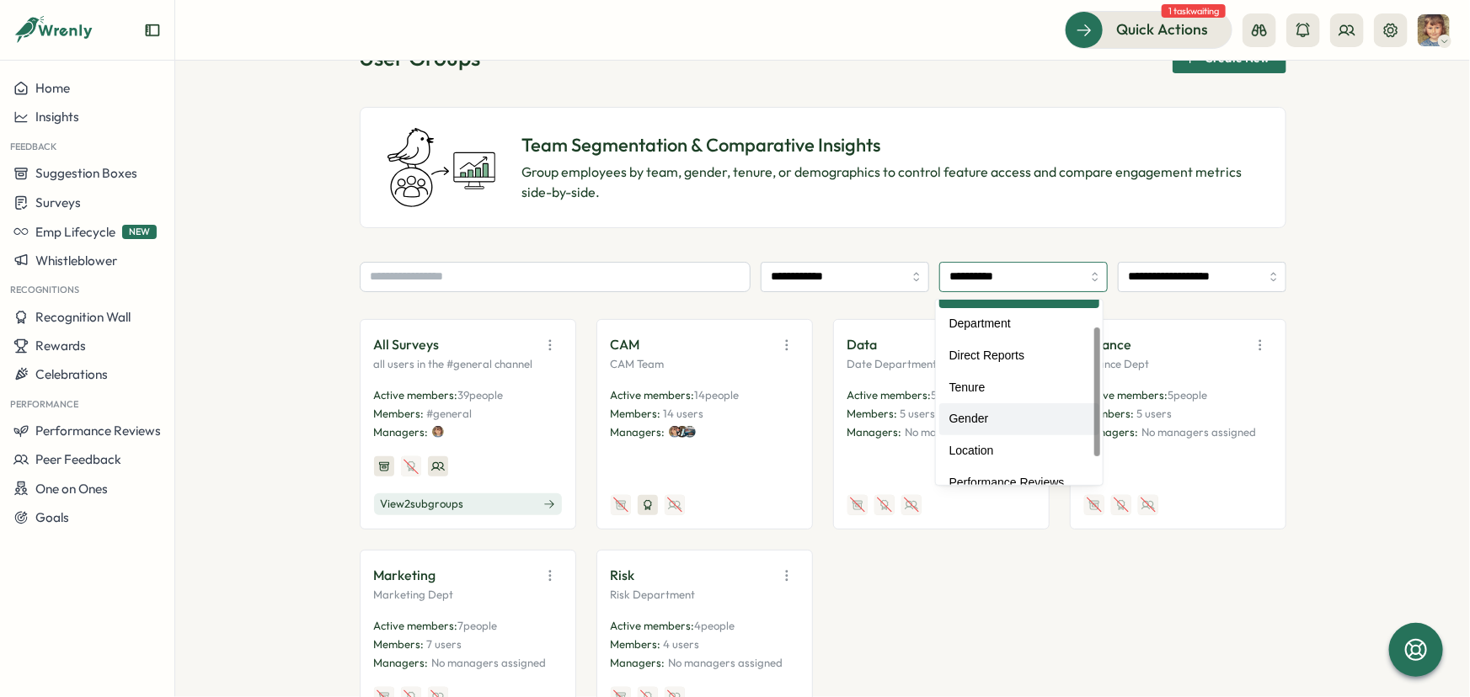
scroll to position [0, 0]
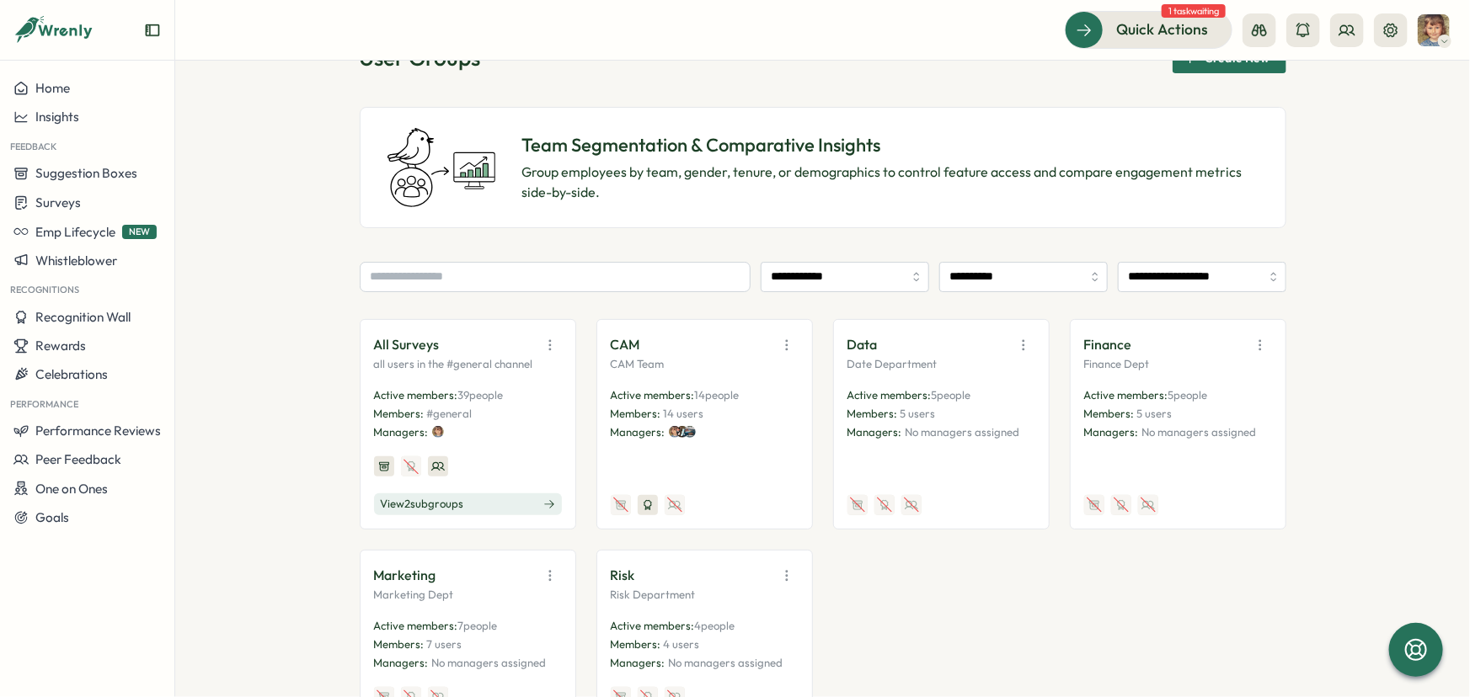
click at [916, 227] on div "**********" at bounding box center [823, 418] width 927 height 750
click at [914, 273] on input "**********" at bounding box center [845, 277] width 168 height 30
click at [900, 243] on div "**********" at bounding box center [823, 418] width 927 height 750
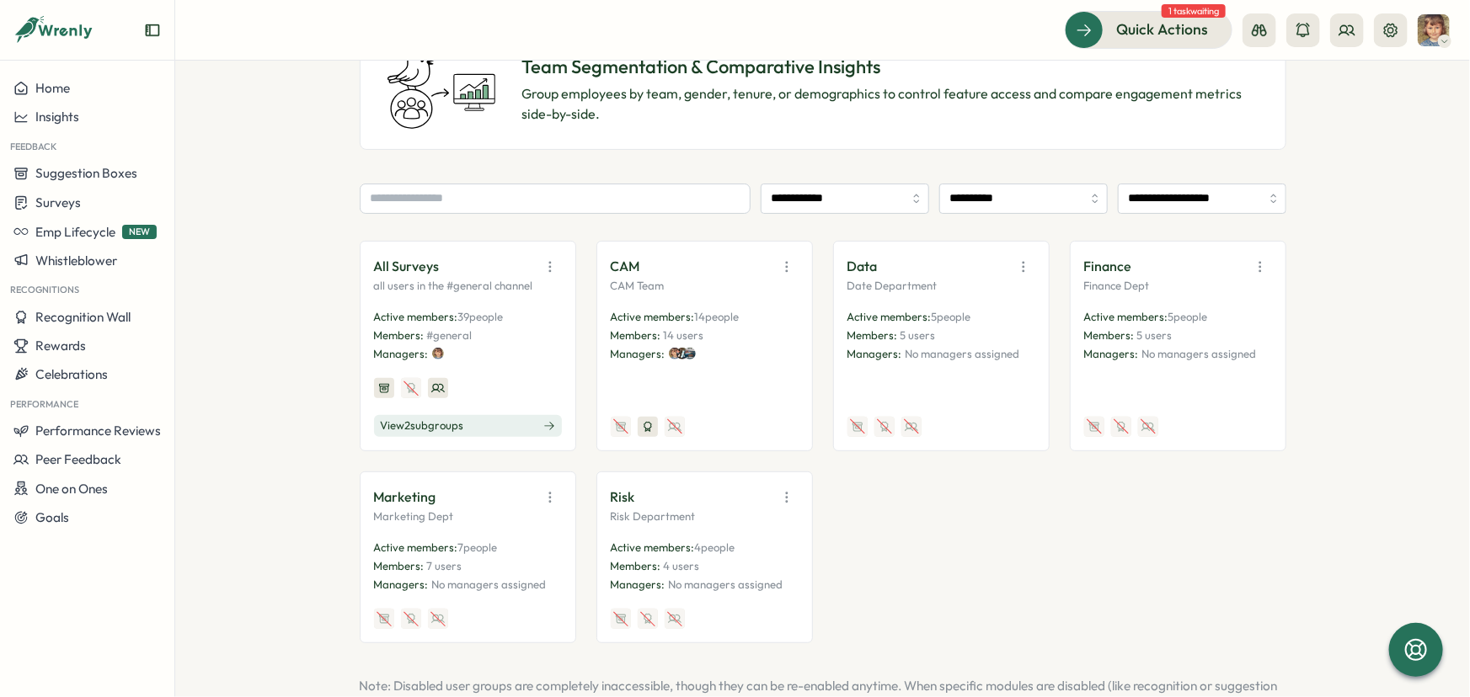
scroll to position [211, 0]
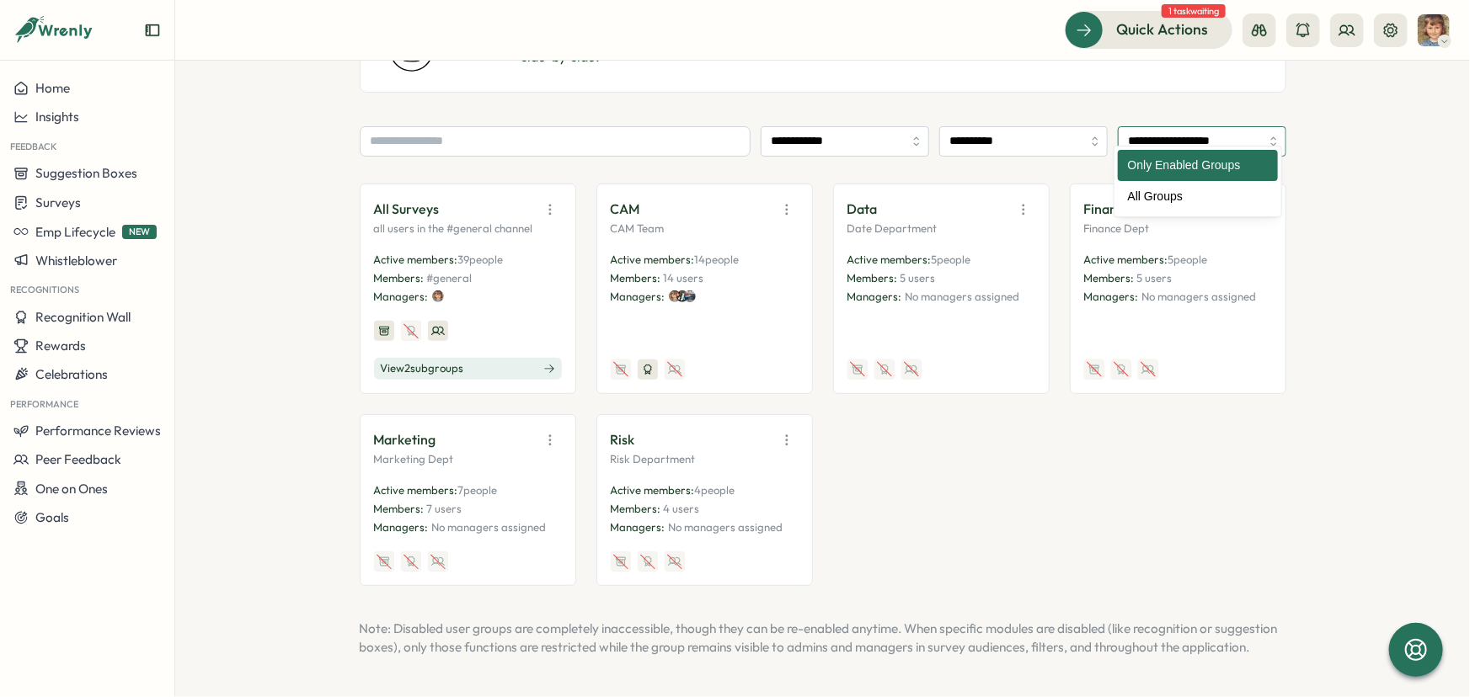
click at [1266, 126] on input "**********" at bounding box center [1202, 141] width 168 height 30
click at [1264, 126] on input "**********" at bounding box center [1202, 141] width 168 height 30
type input "**********"
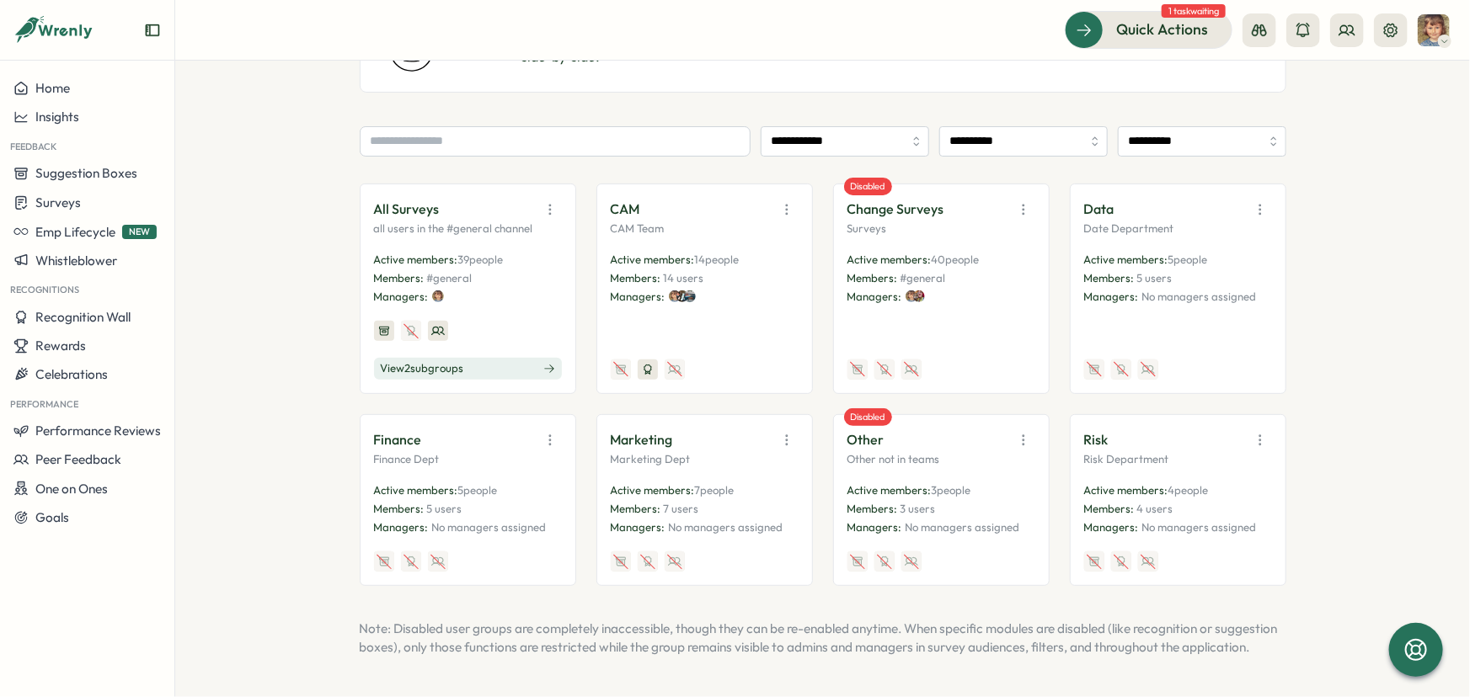
click at [547, 363] on icon at bounding box center [549, 369] width 12 height 12
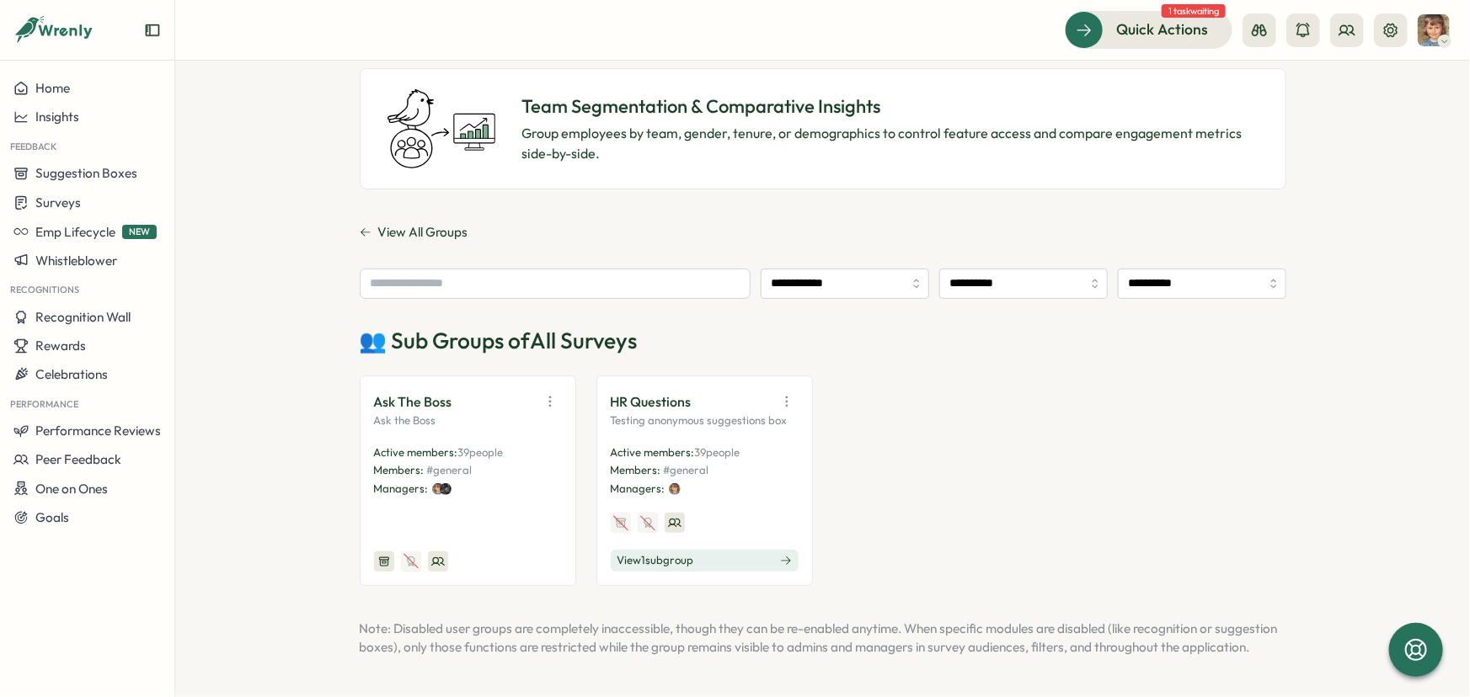
scroll to position [115, 0]
click at [367, 223] on button "View All Groups" at bounding box center [414, 232] width 109 height 19
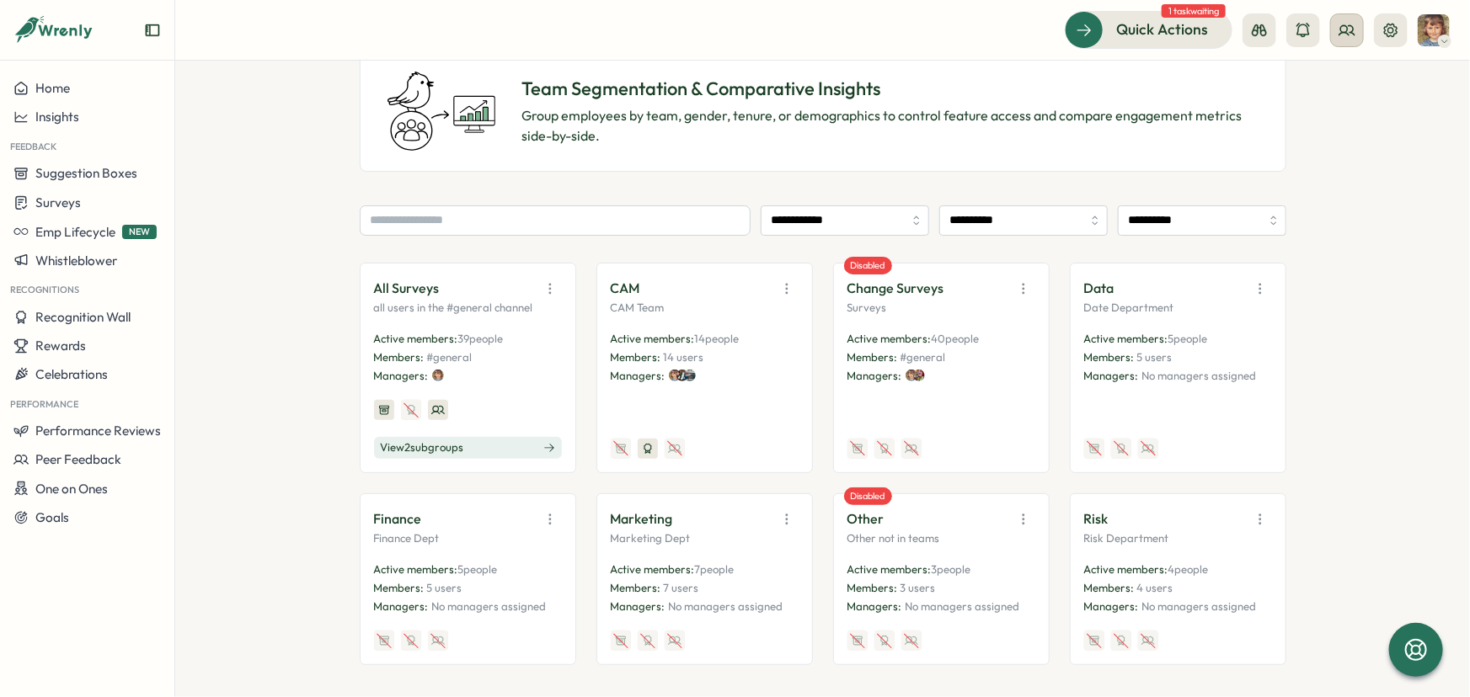
click at [1351, 32] on icon at bounding box center [1346, 29] width 15 height 9
click at [1352, 84] on div "Org Members" at bounding box center [1348, 83] width 106 height 19
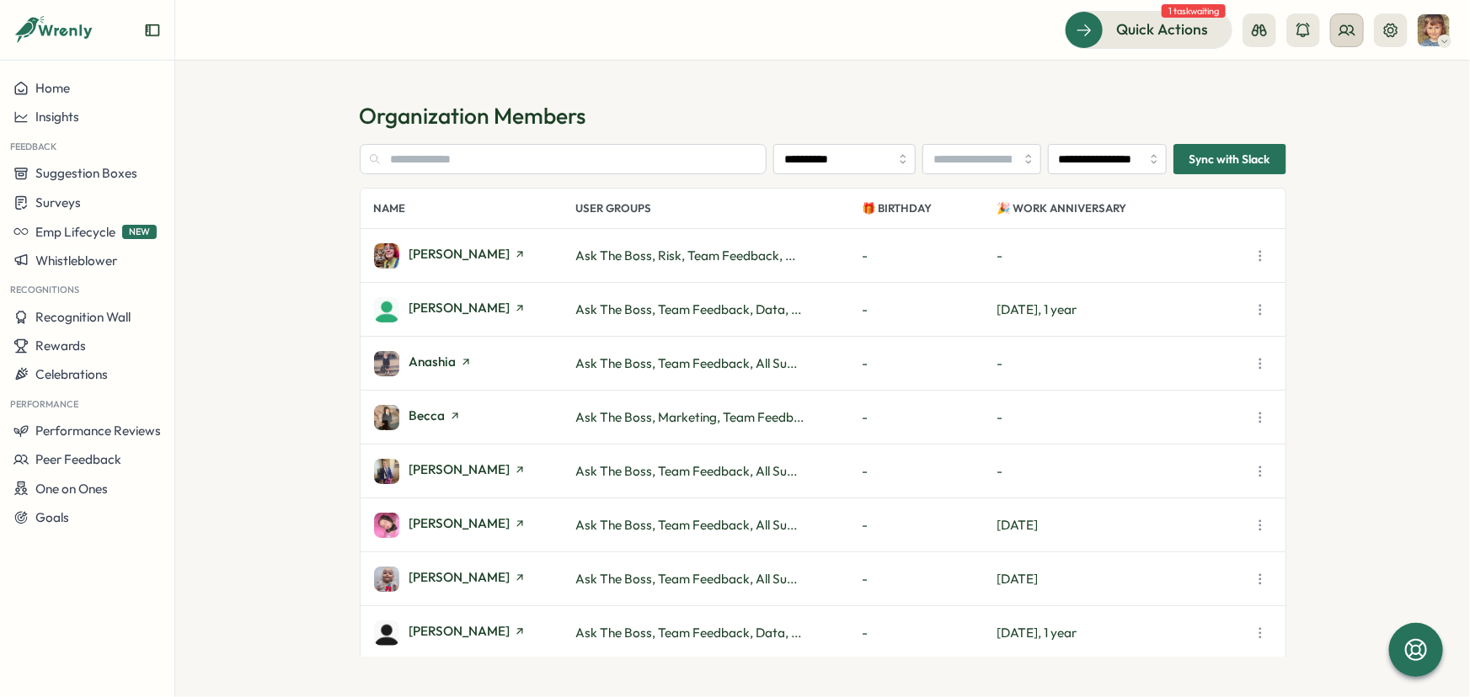
click at [1343, 40] on button at bounding box center [1347, 30] width 34 height 34
click at [1331, 121] on div "User Groups" at bounding box center [1348, 115] width 106 height 19
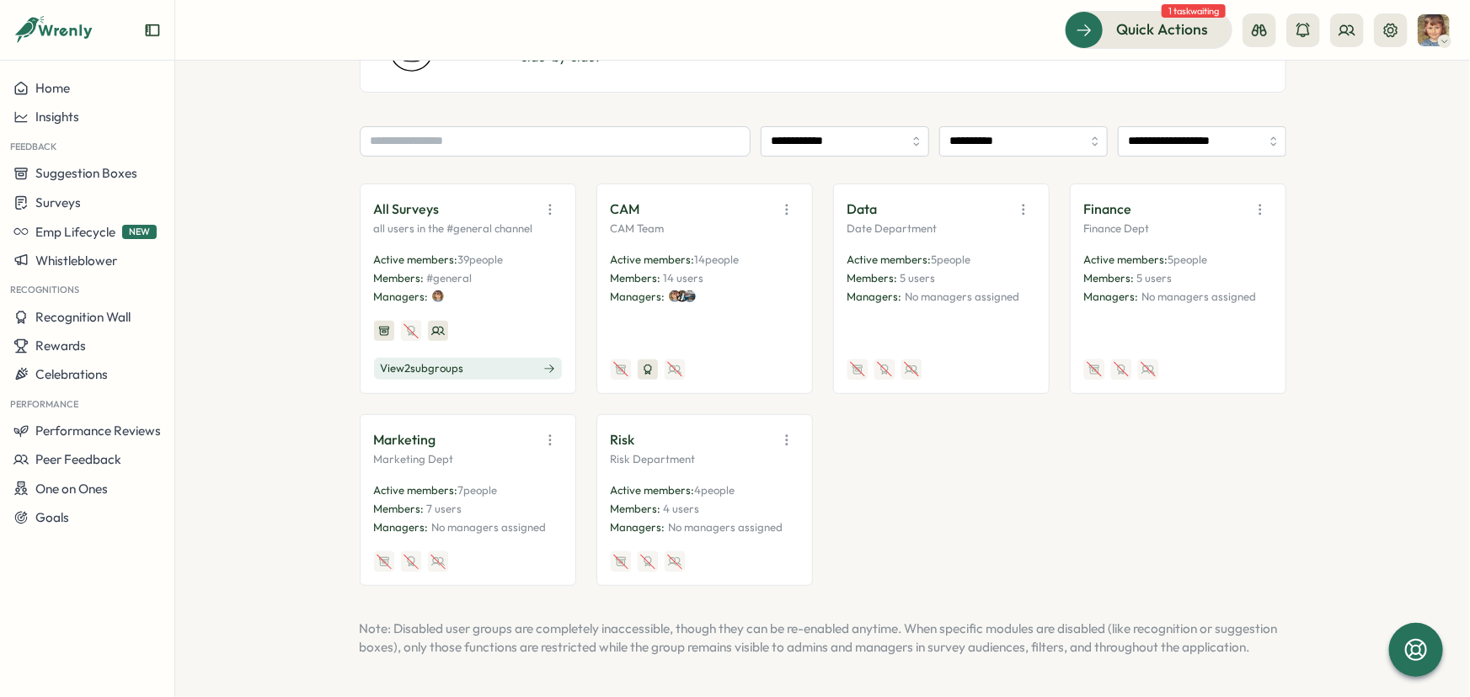
scroll to position [211, 0]
click at [780, 201] on icon "button" at bounding box center [786, 209] width 17 height 17
click at [750, 232] on button "View Audience" at bounding box center [744, 246] width 106 height 29
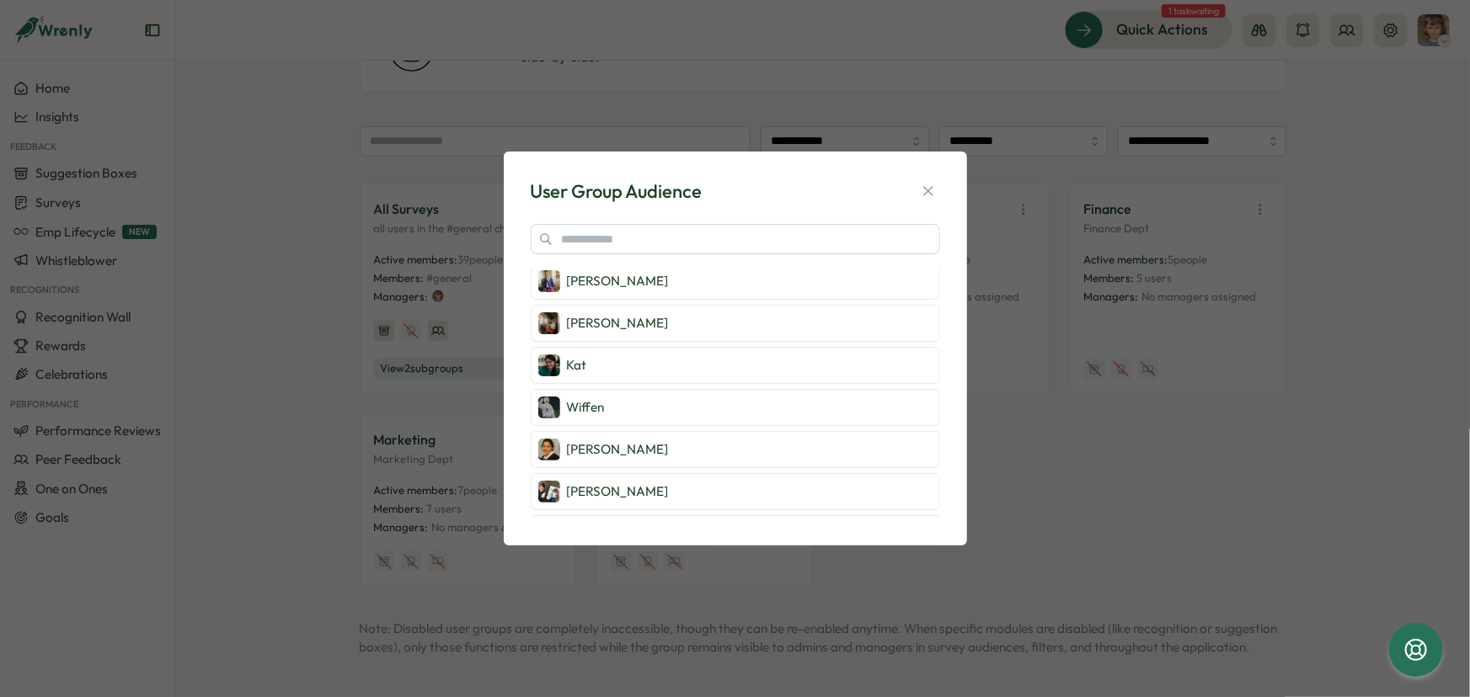
scroll to position [330, 0]
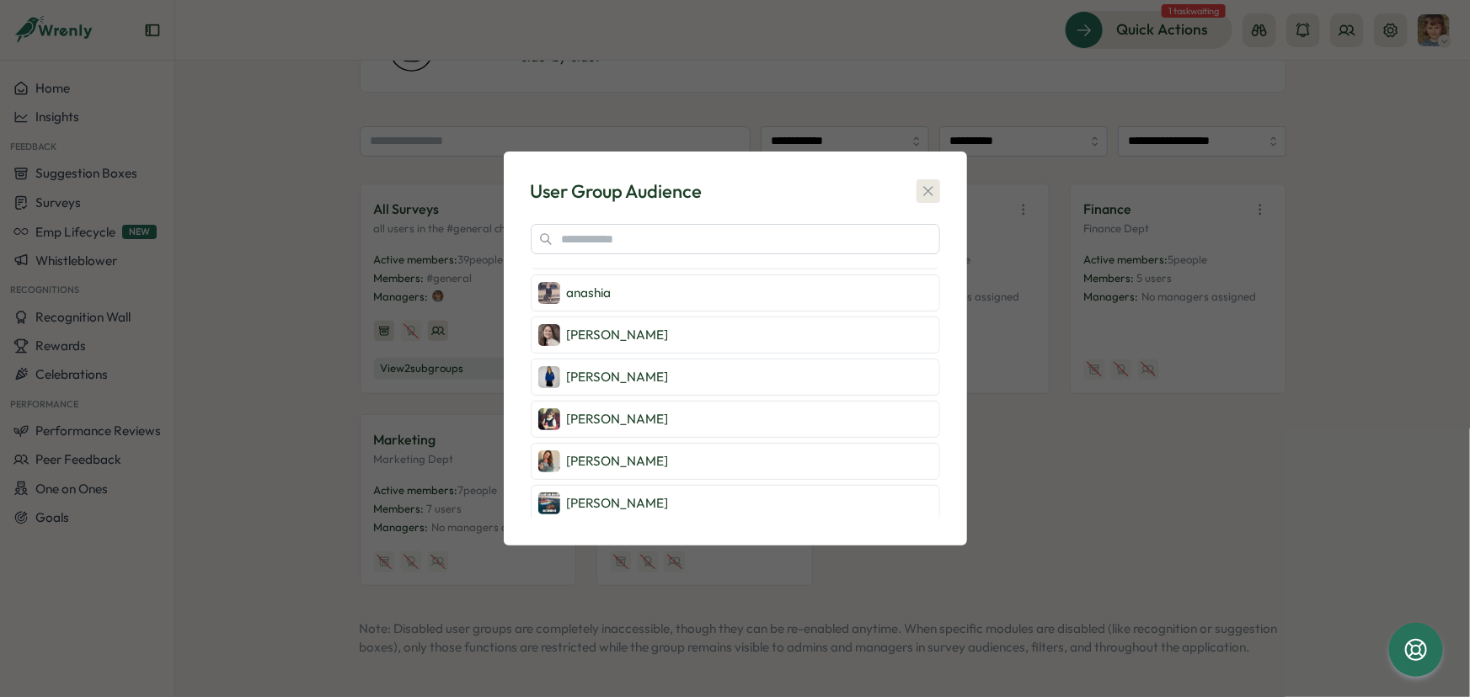
click at [933, 189] on icon "button" at bounding box center [928, 191] width 17 height 17
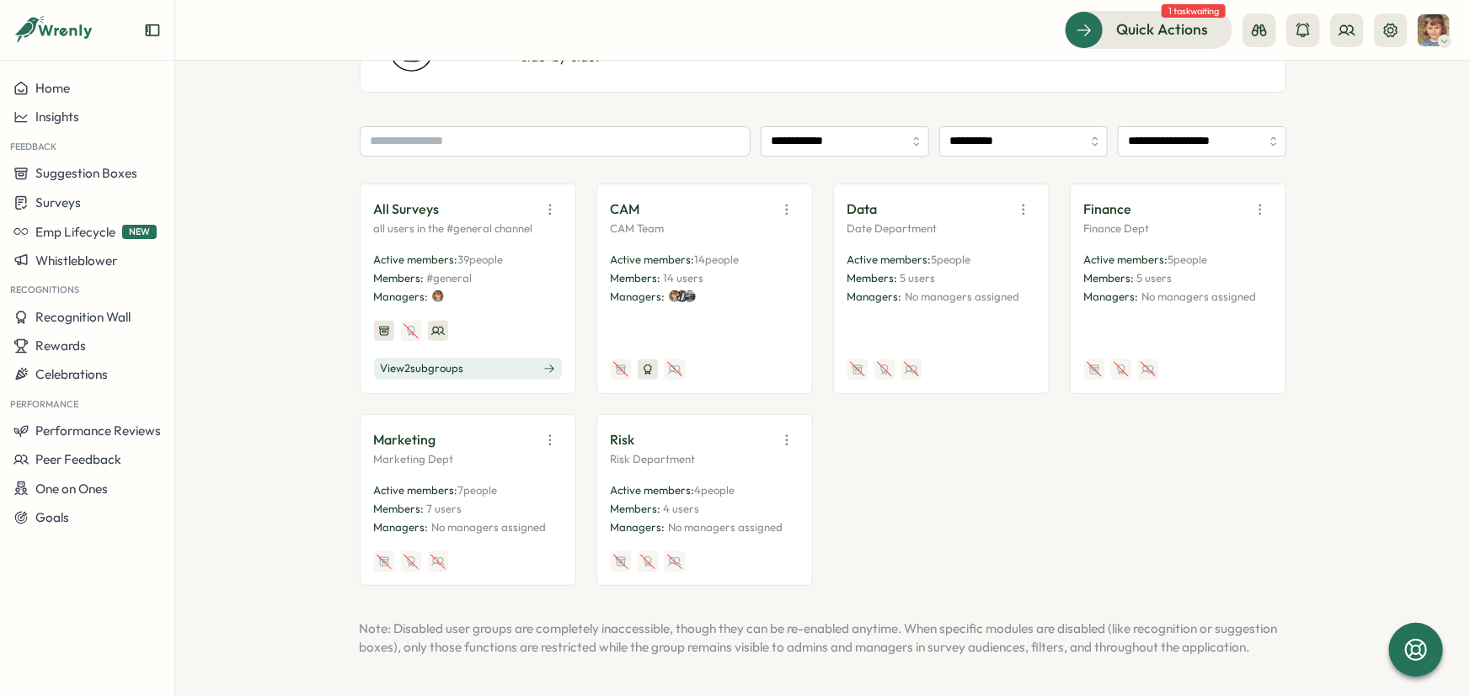
click at [782, 201] on icon "button" at bounding box center [786, 209] width 17 height 17
click at [746, 261] on button "Edit" at bounding box center [744, 275] width 106 height 29
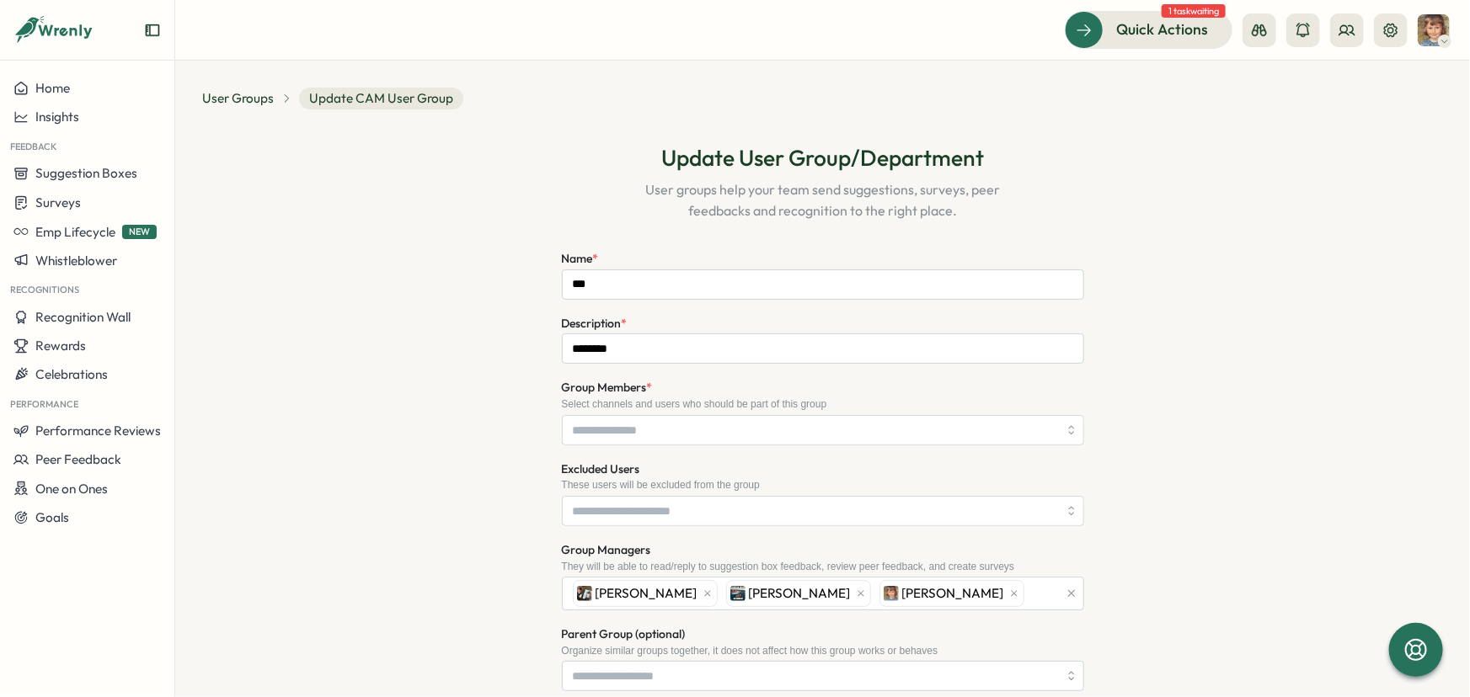
type input "**********"
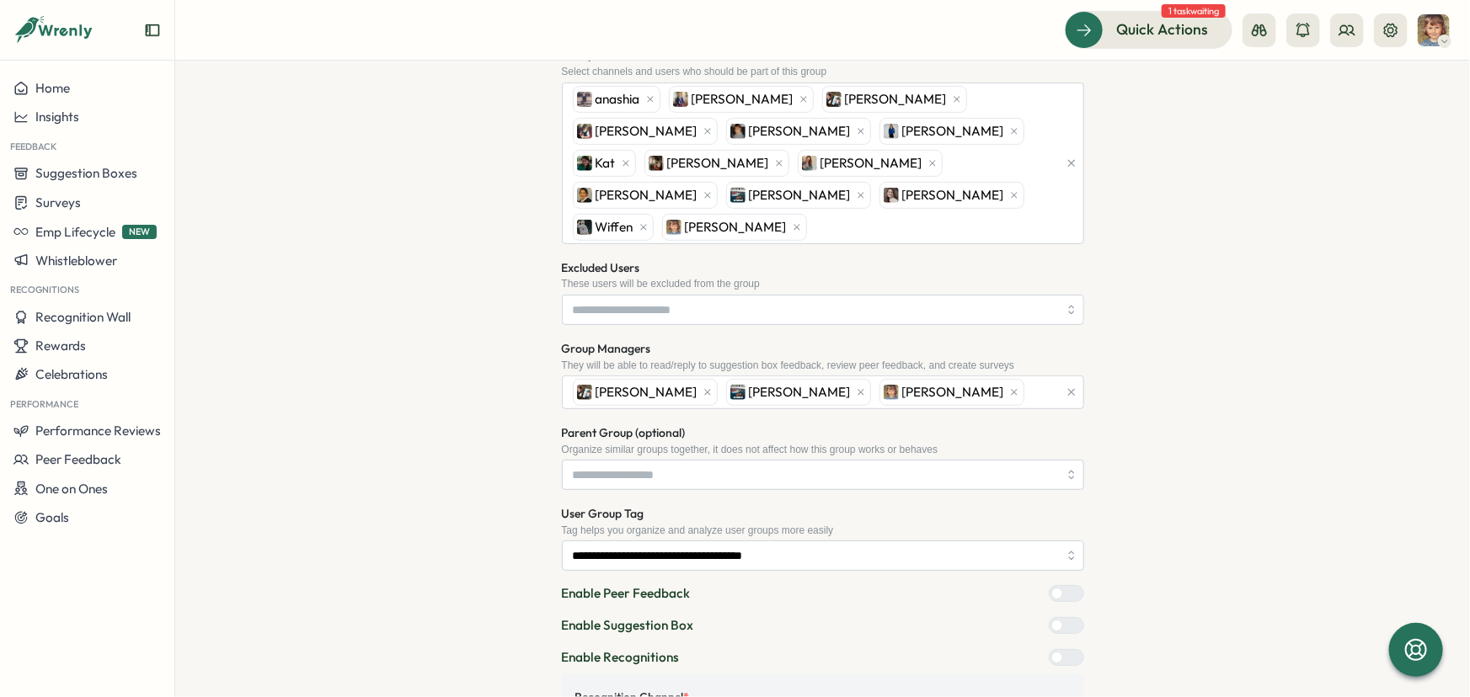
scroll to position [306, 0]
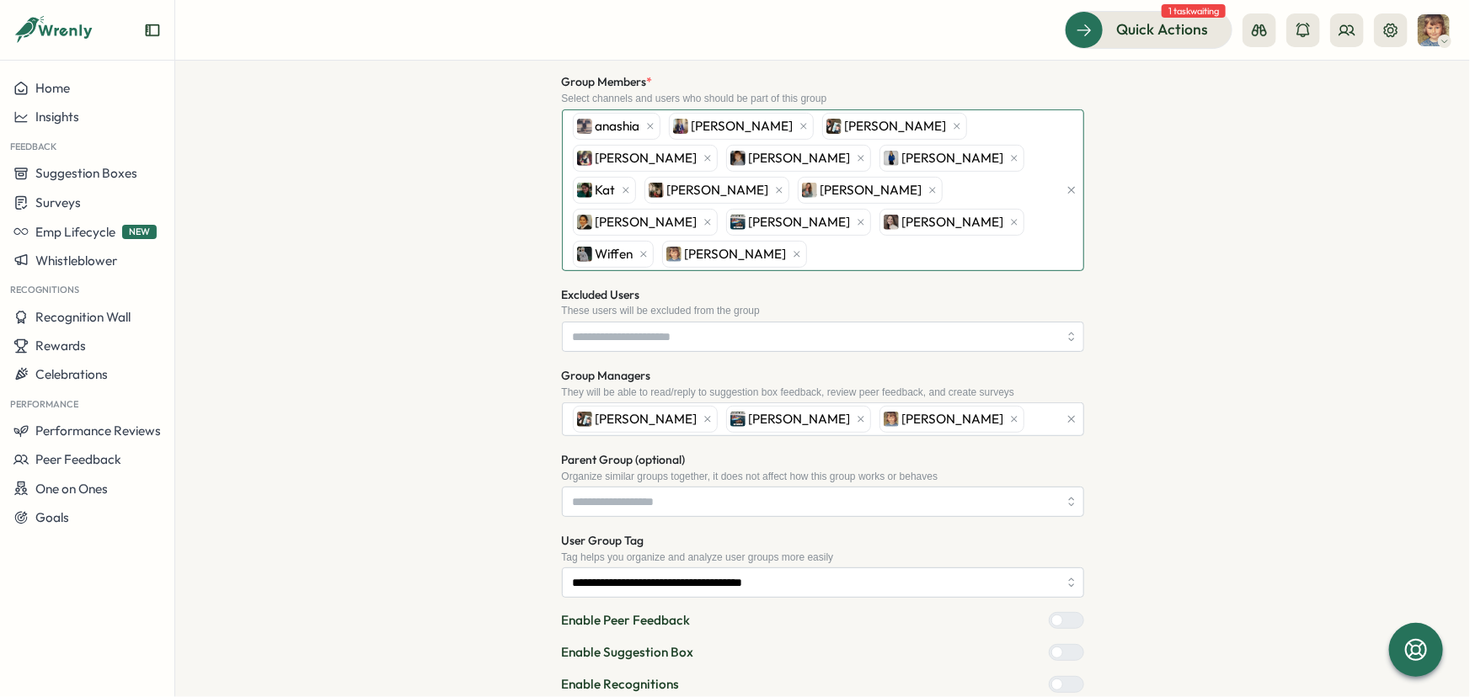
click at [822, 220] on div "[PERSON_NAME] [PERSON_NAME] [PERSON_NAME] [PERSON_NAME] [PERSON_NAME] Kat [PERS…" at bounding box center [813, 190] width 489 height 160
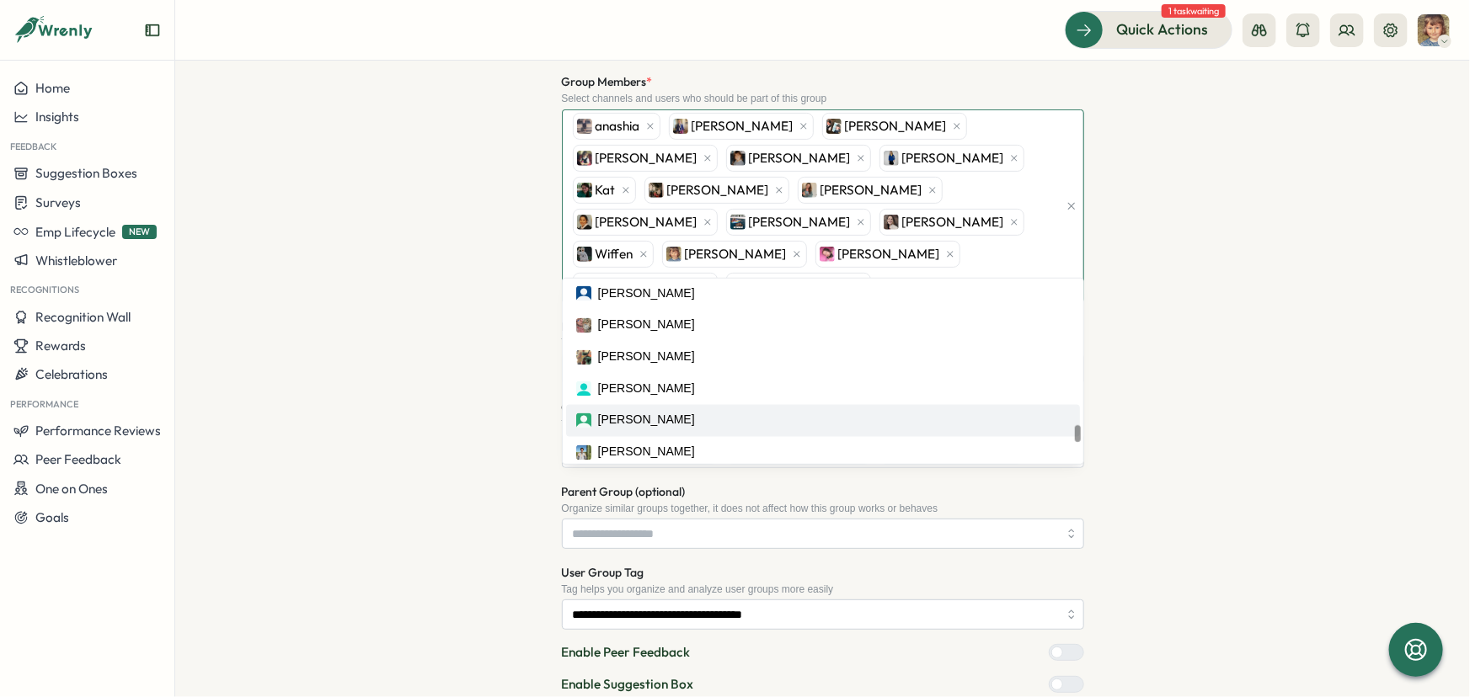
scroll to position [549, 0]
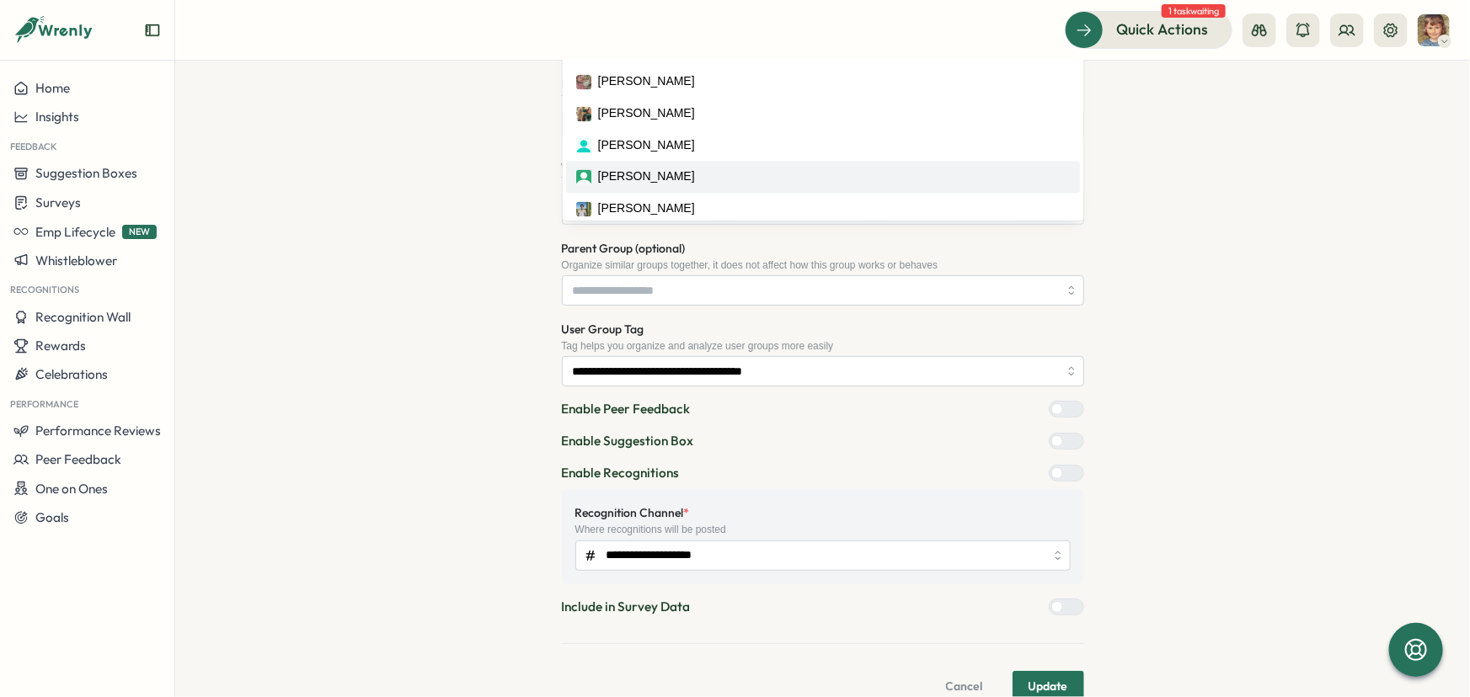
click at [1052, 672] on span "Update" at bounding box center [1048, 686] width 40 height 29
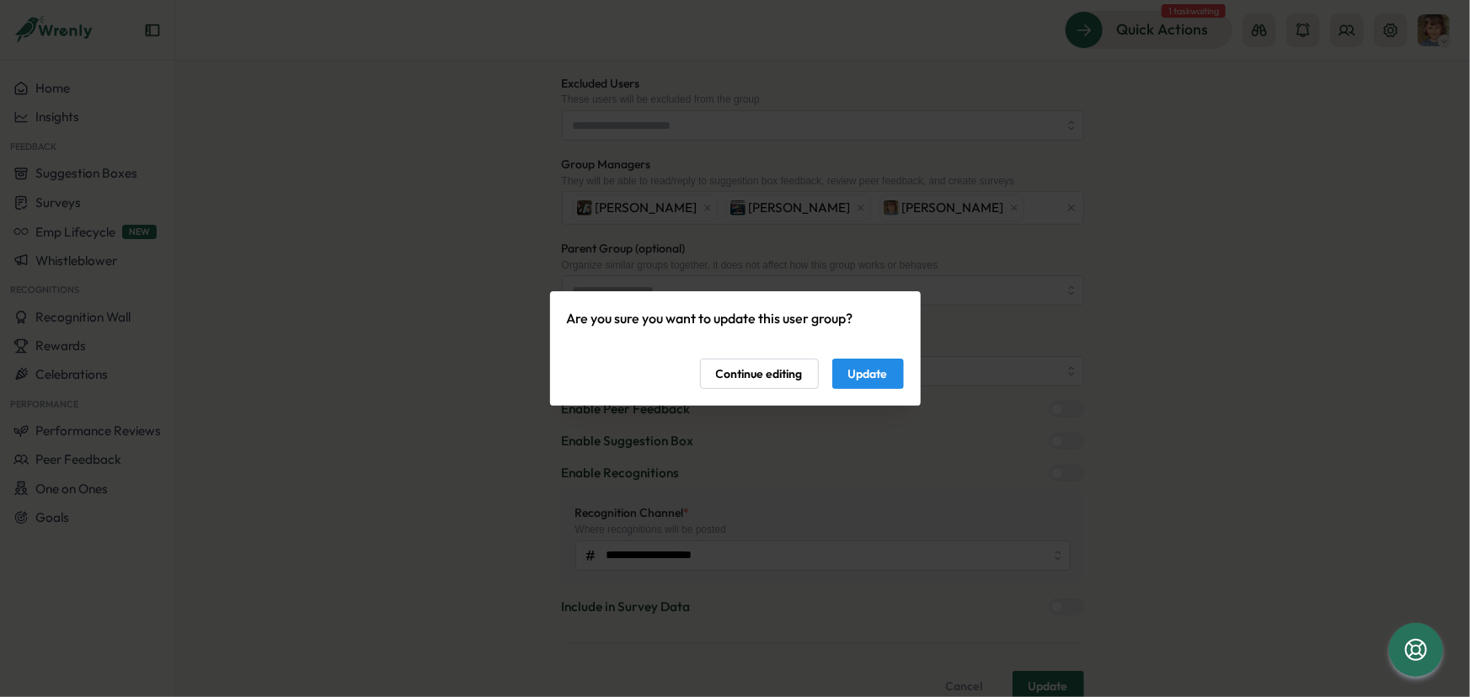
click at [873, 384] on span "Update" at bounding box center [868, 374] width 40 height 29
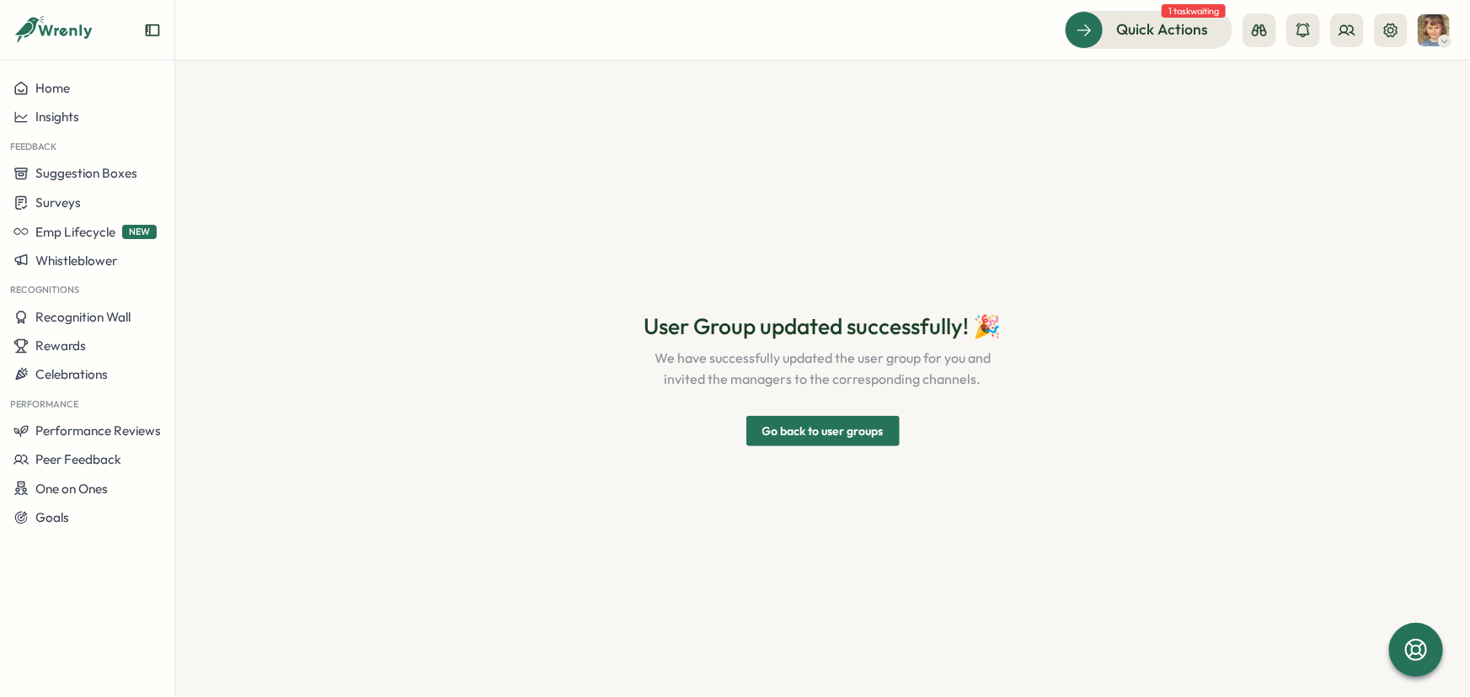
scroll to position [0, 0]
click at [841, 438] on span "Go back to user groups" at bounding box center [822, 431] width 121 height 29
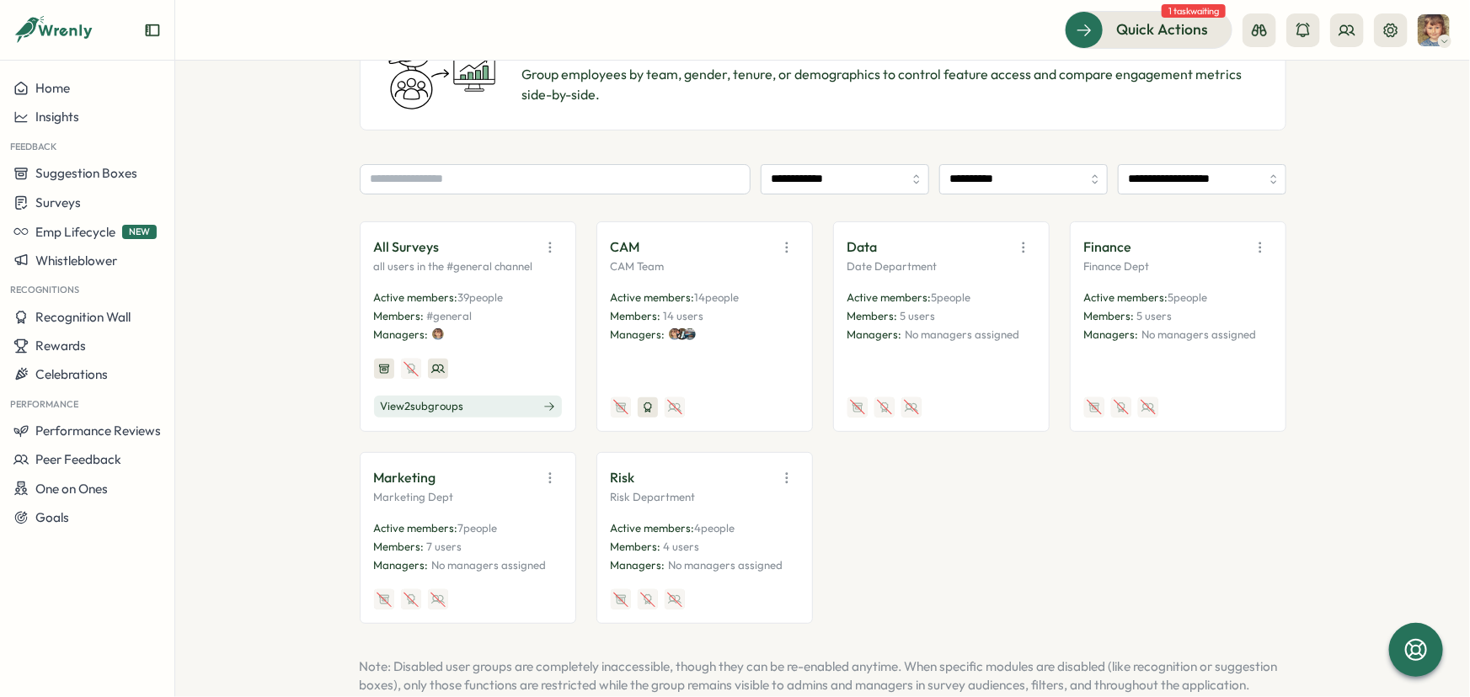
scroll to position [211, 0]
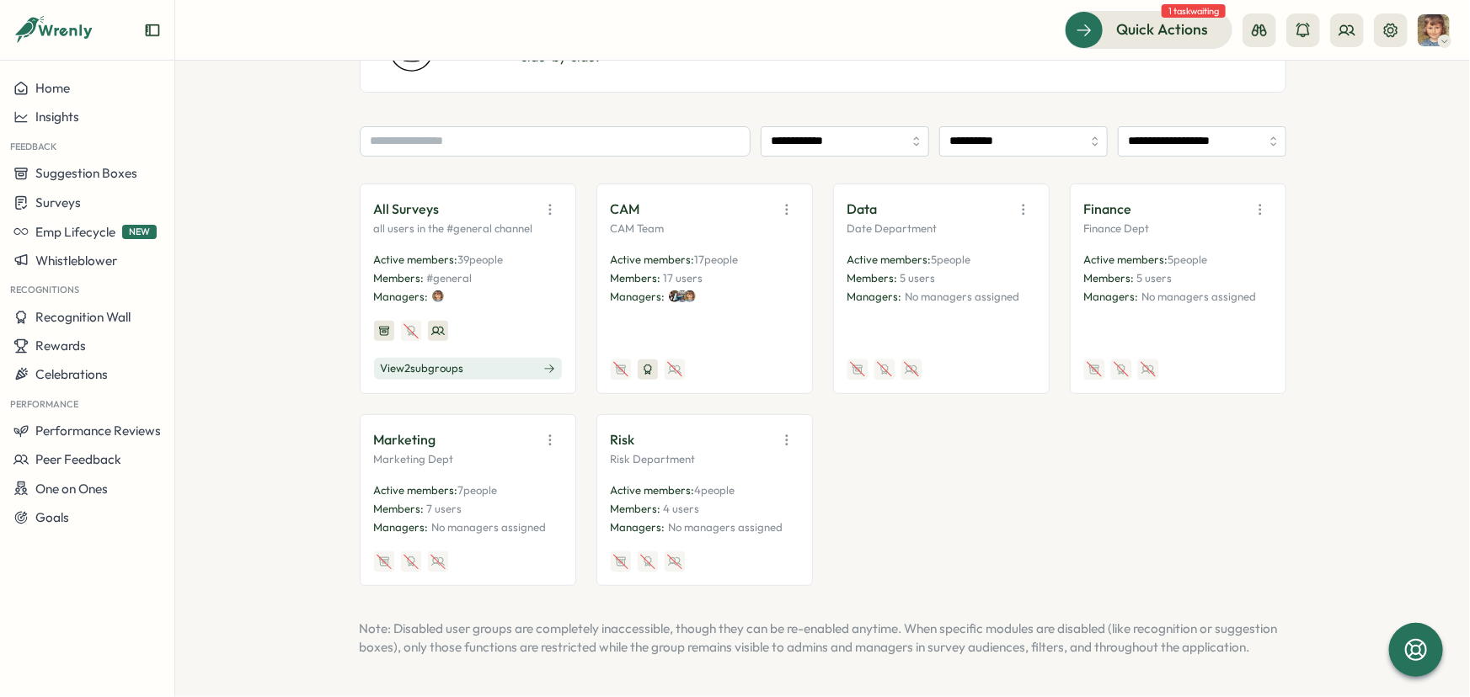
click at [633, 429] on div "Risk" at bounding box center [705, 441] width 188 height 24
click at [781, 432] on icon "button" at bounding box center [786, 440] width 17 height 17
click at [735, 492] on button "Edit" at bounding box center [744, 506] width 106 height 29
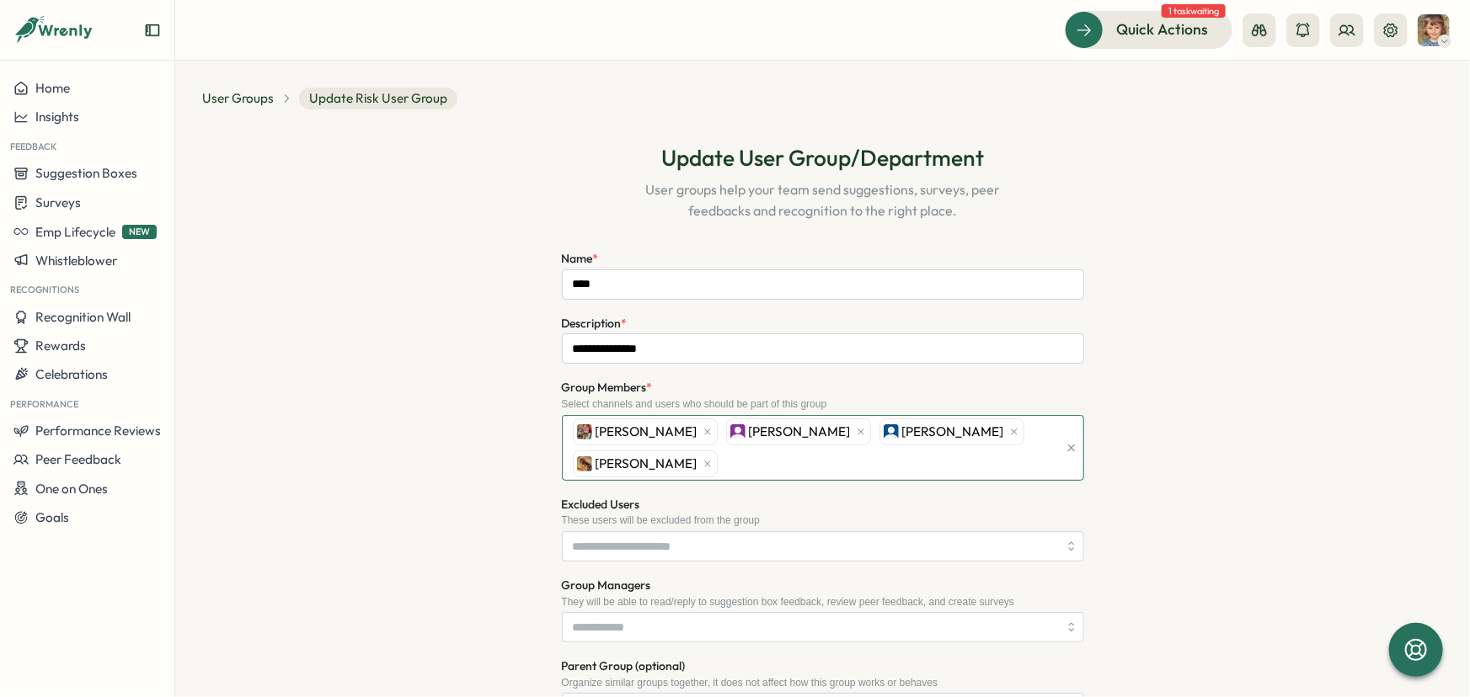
click at [1038, 430] on div "[PERSON_NAME] [PERSON_NAME] [PERSON_NAME] [PERSON_NAME]" at bounding box center [813, 448] width 489 height 64
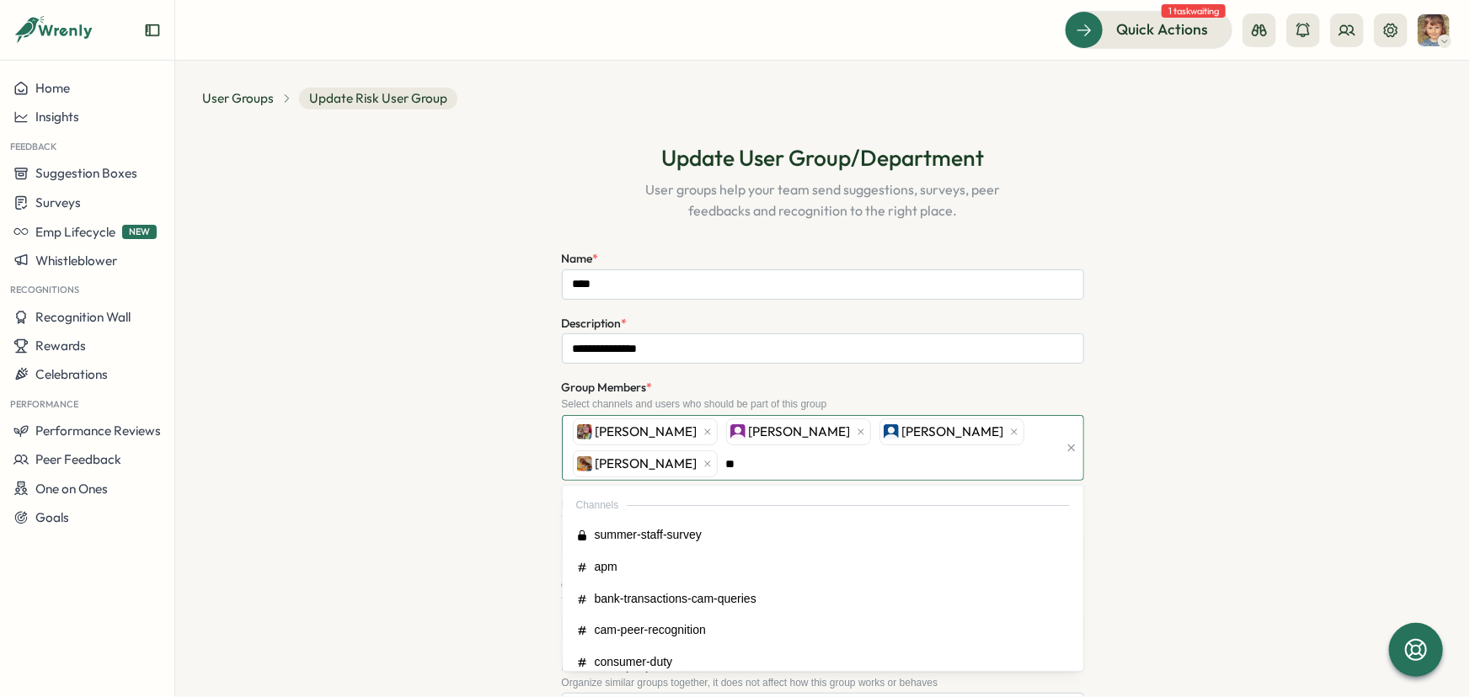
type input "***"
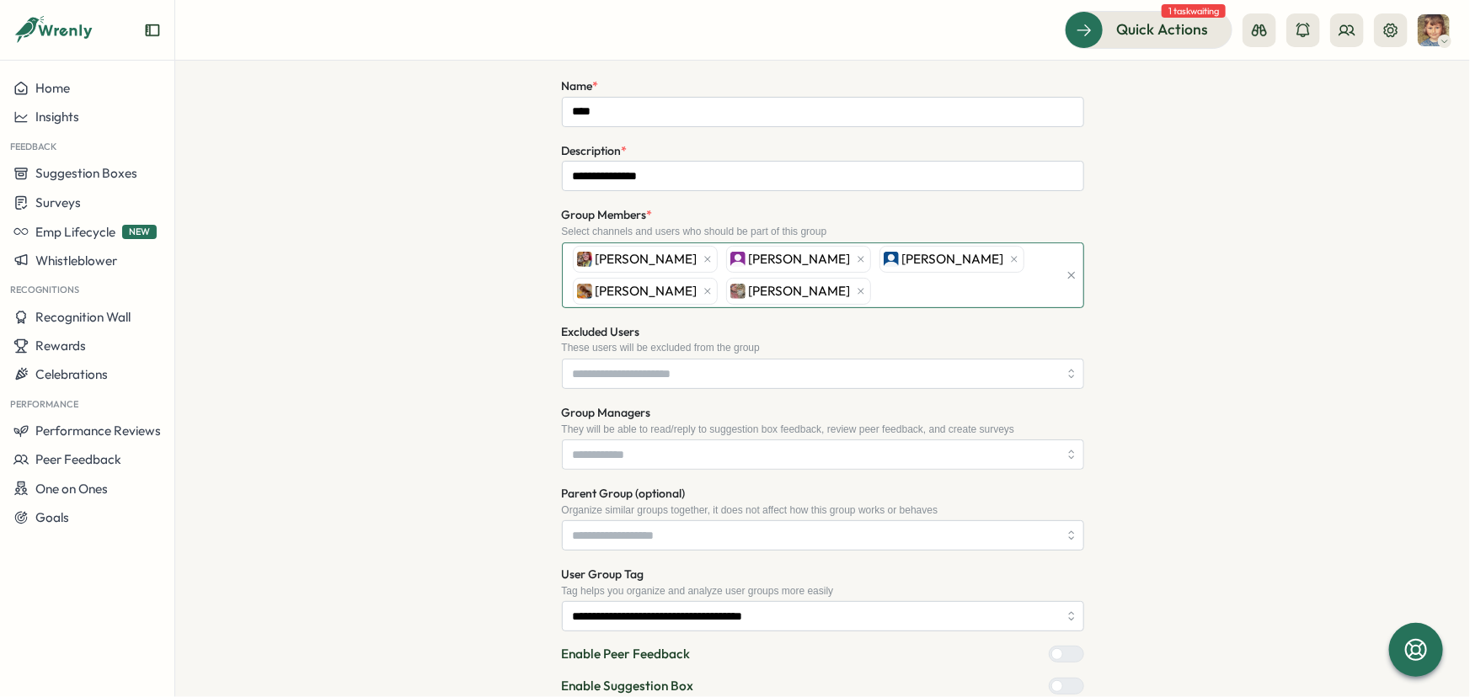
scroll to position [350, 0]
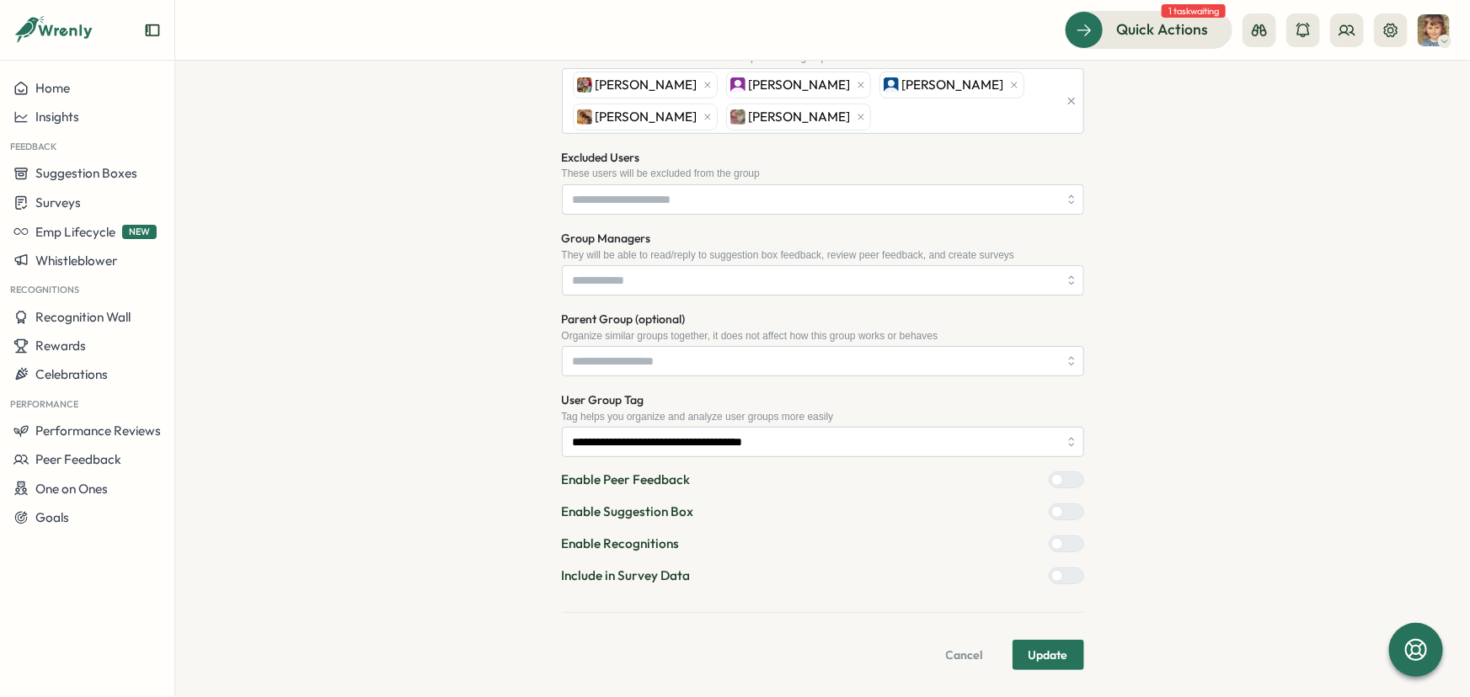
click at [1048, 654] on span "Update" at bounding box center [1048, 655] width 40 height 29
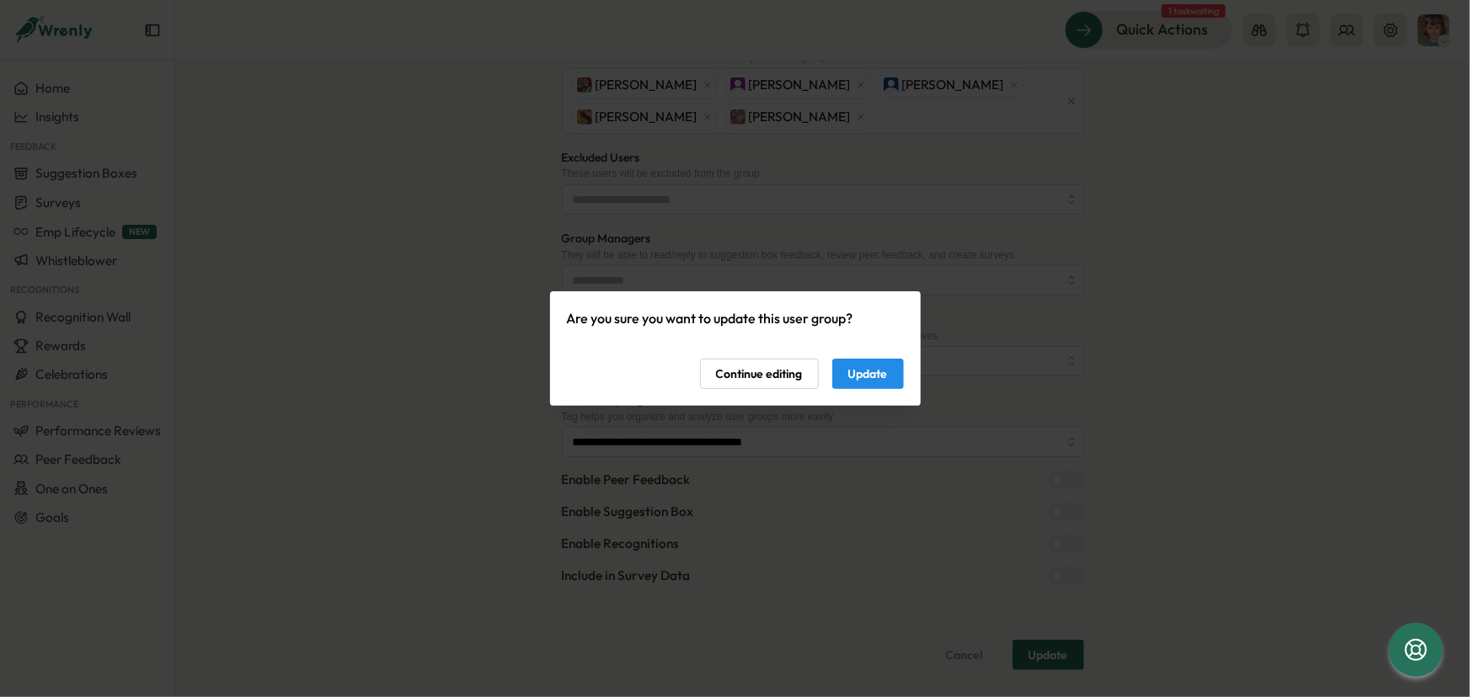
click at [873, 370] on span "Update" at bounding box center [868, 374] width 40 height 29
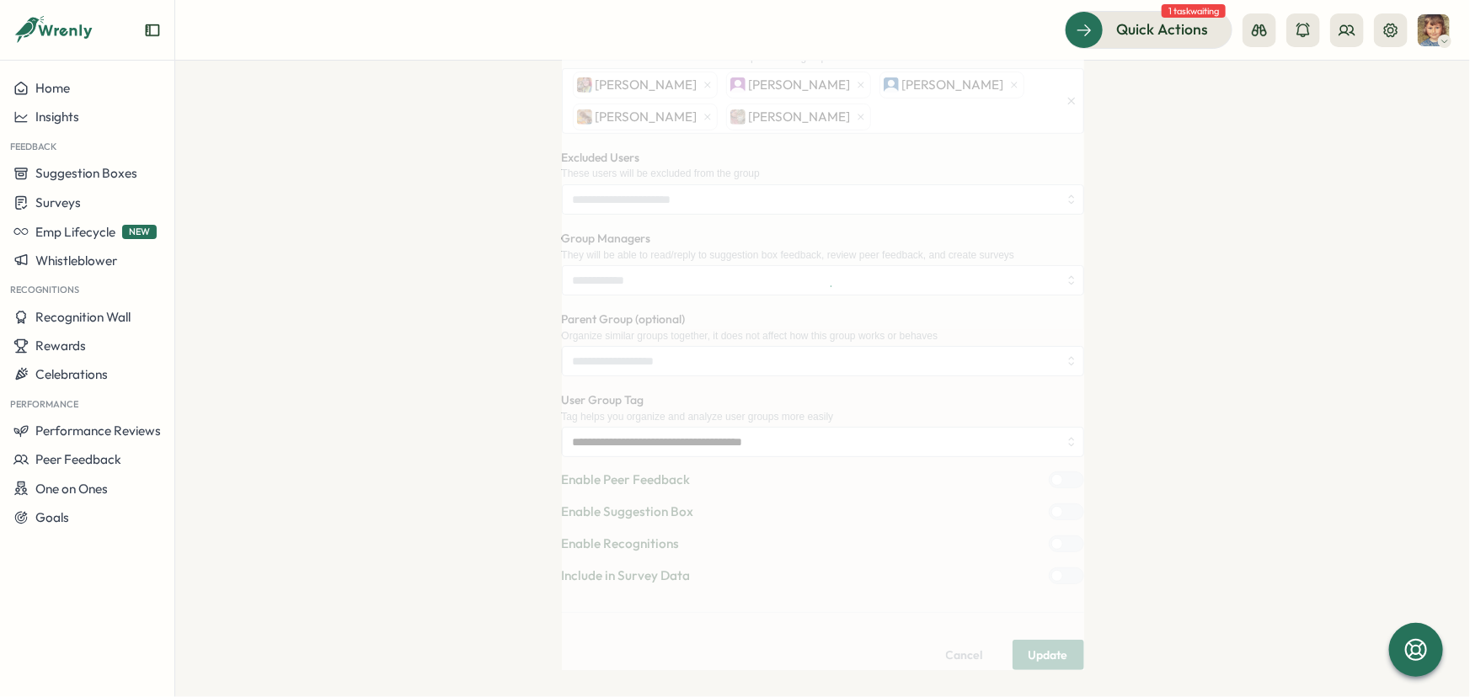
scroll to position [0, 0]
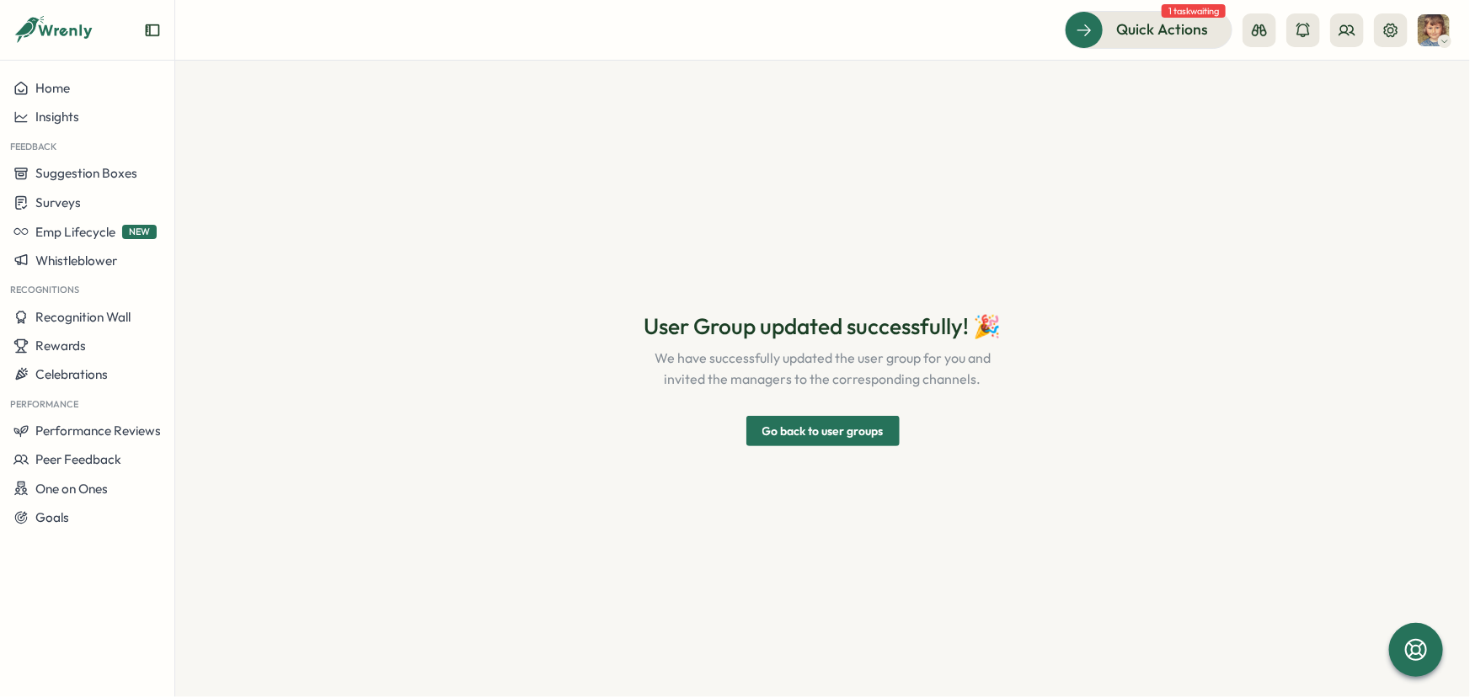
click at [841, 426] on span "Go back to user groups" at bounding box center [822, 431] width 121 height 29
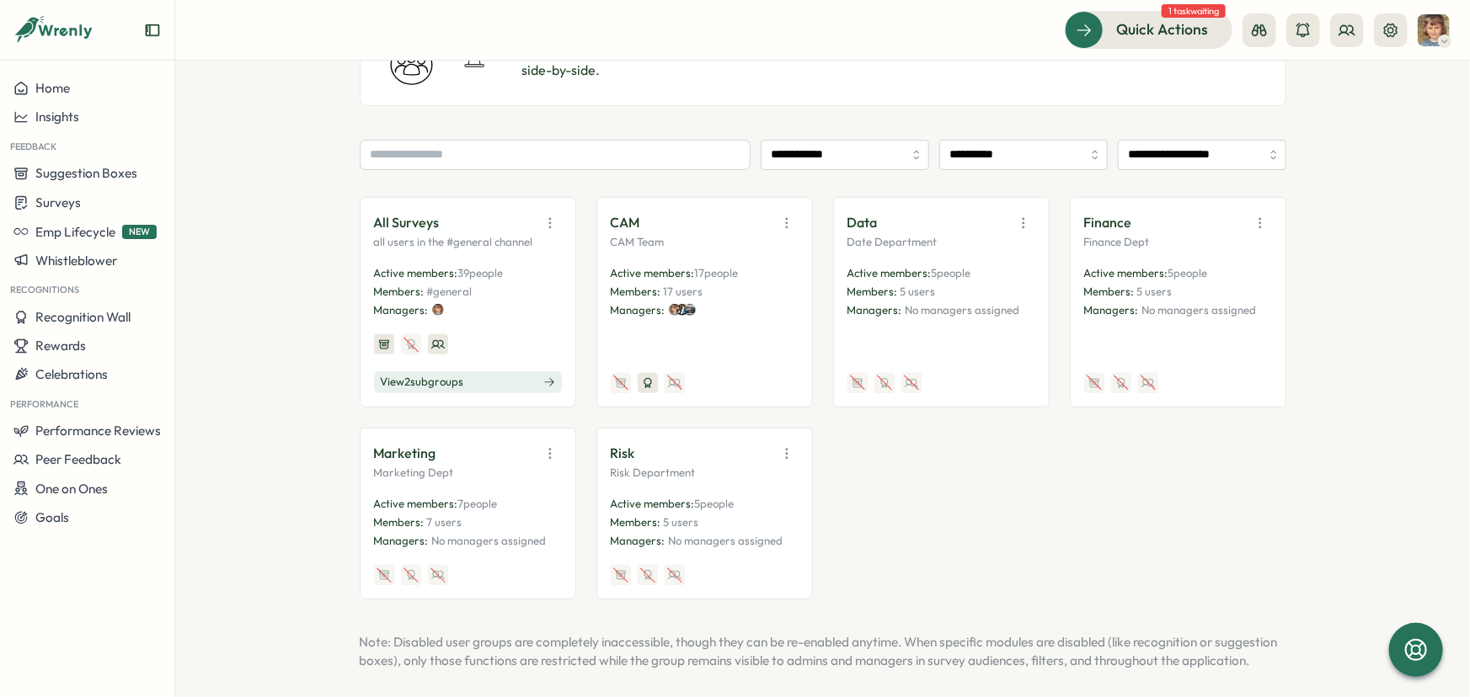
scroll to position [211, 0]
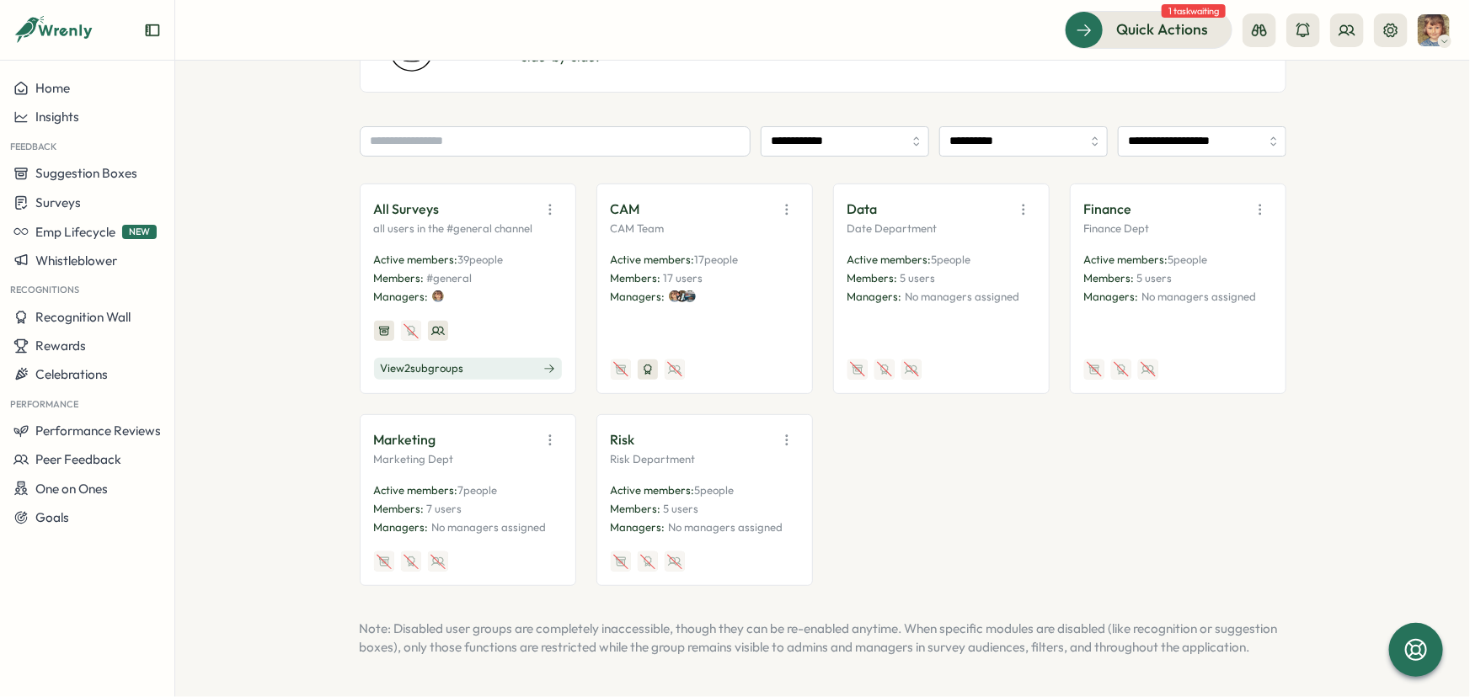
click at [437, 429] on div "Marketing" at bounding box center [468, 441] width 188 height 24
click at [542, 432] on icon "button" at bounding box center [550, 440] width 17 height 17
click at [502, 492] on button "Edit" at bounding box center [507, 506] width 106 height 29
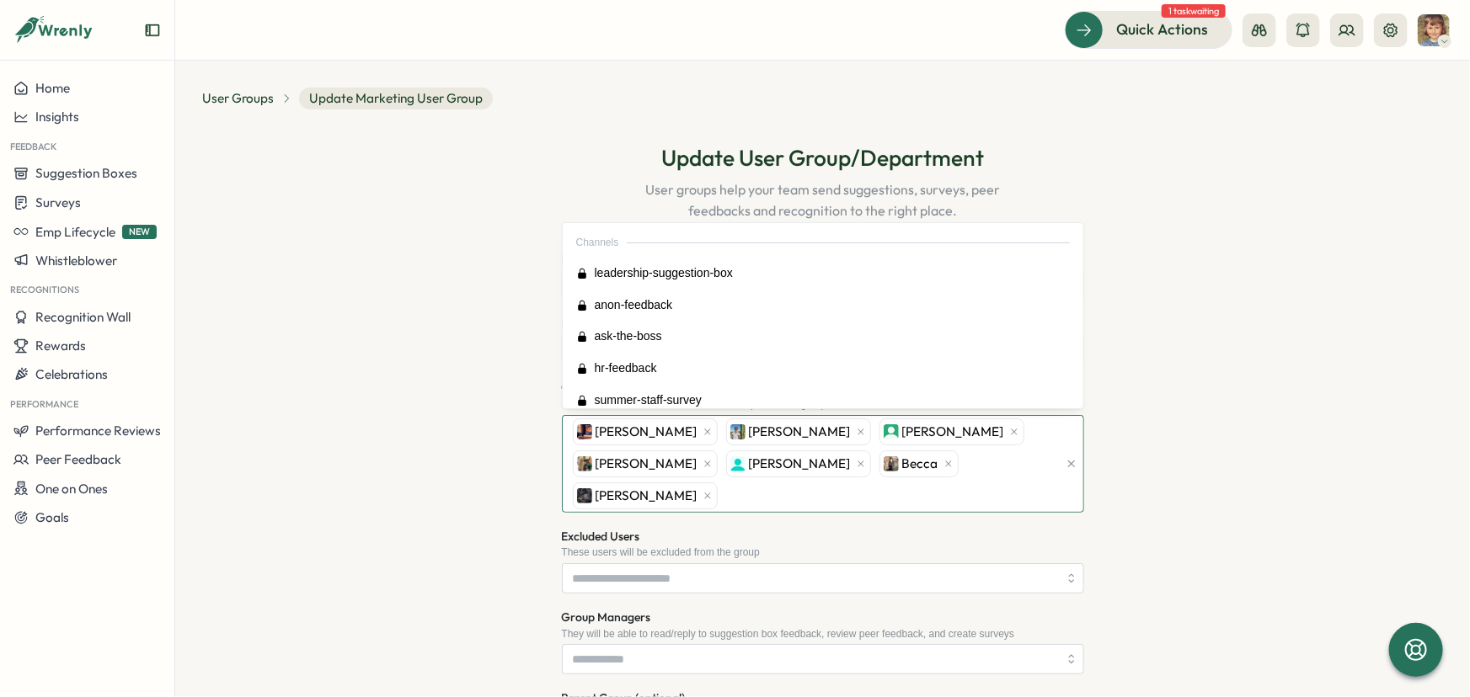
click at [1044, 463] on div "[PERSON_NAME] [PERSON_NAME] [PERSON_NAME] [PERSON_NAME] [PERSON_NAME] [PERSON_N…" at bounding box center [813, 464] width 489 height 96
click at [750, 494] on div "[PERSON_NAME] [PERSON_NAME] [PERSON_NAME] [PERSON_NAME] [PERSON_NAME] [PERSON_N…" at bounding box center [813, 464] width 489 height 96
type input "***"
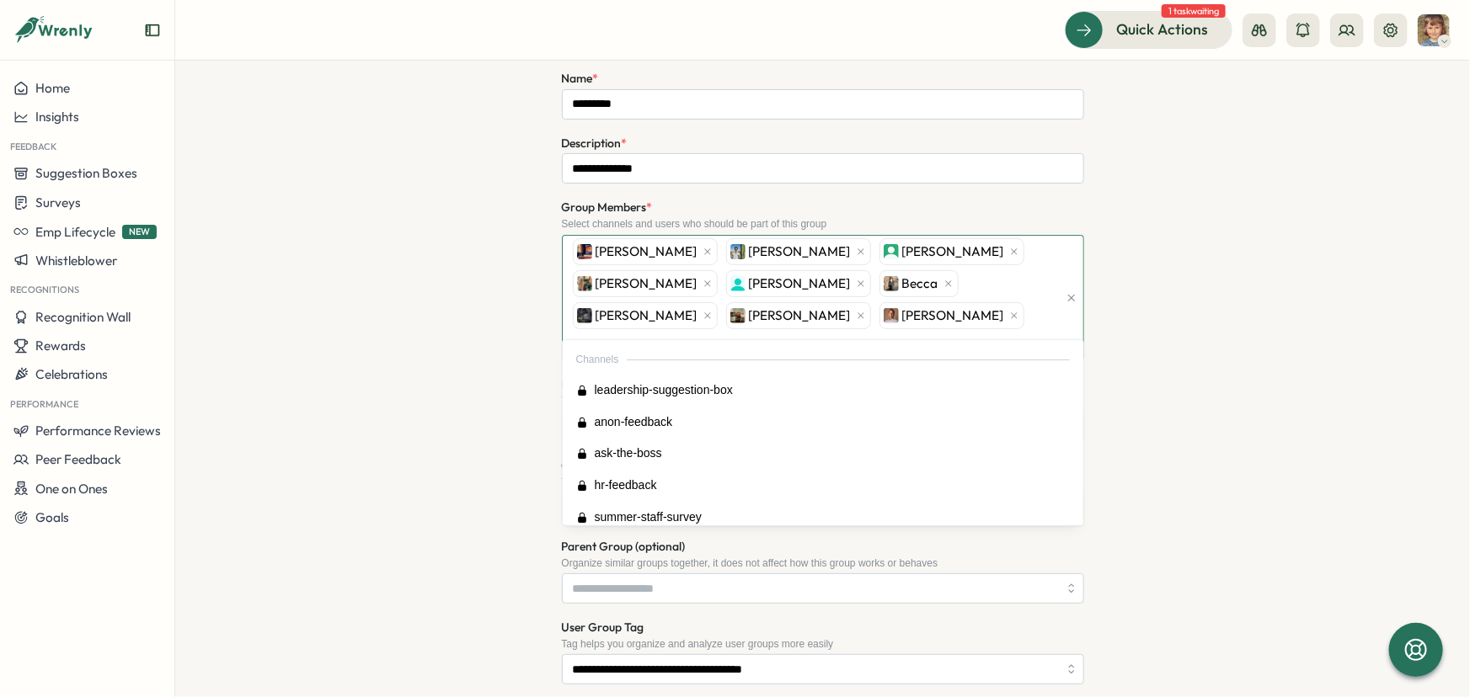
scroll to position [381, 0]
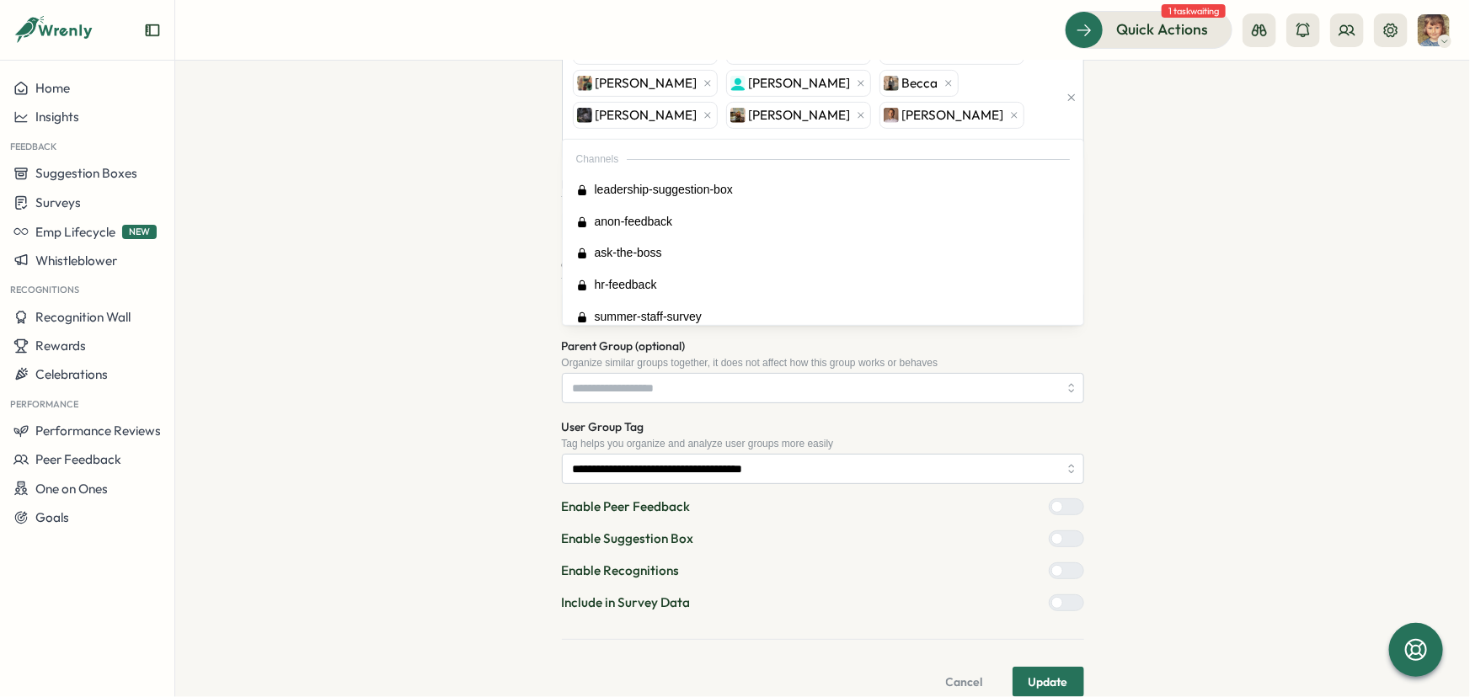
click at [1044, 668] on span "Update" at bounding box center [1048, 682] width 40 height 29
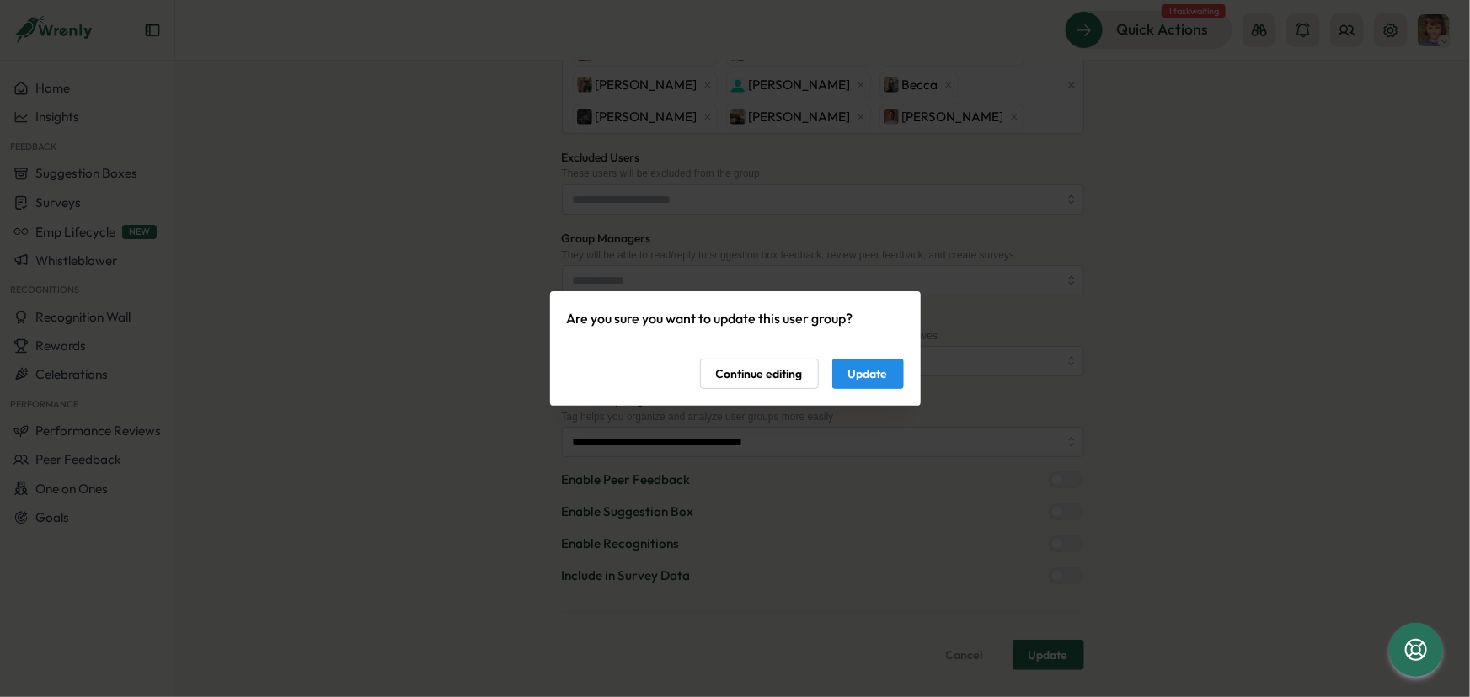
click at [868, 374] on span "Update" at bounding box center [868, 374] width 40 height 29
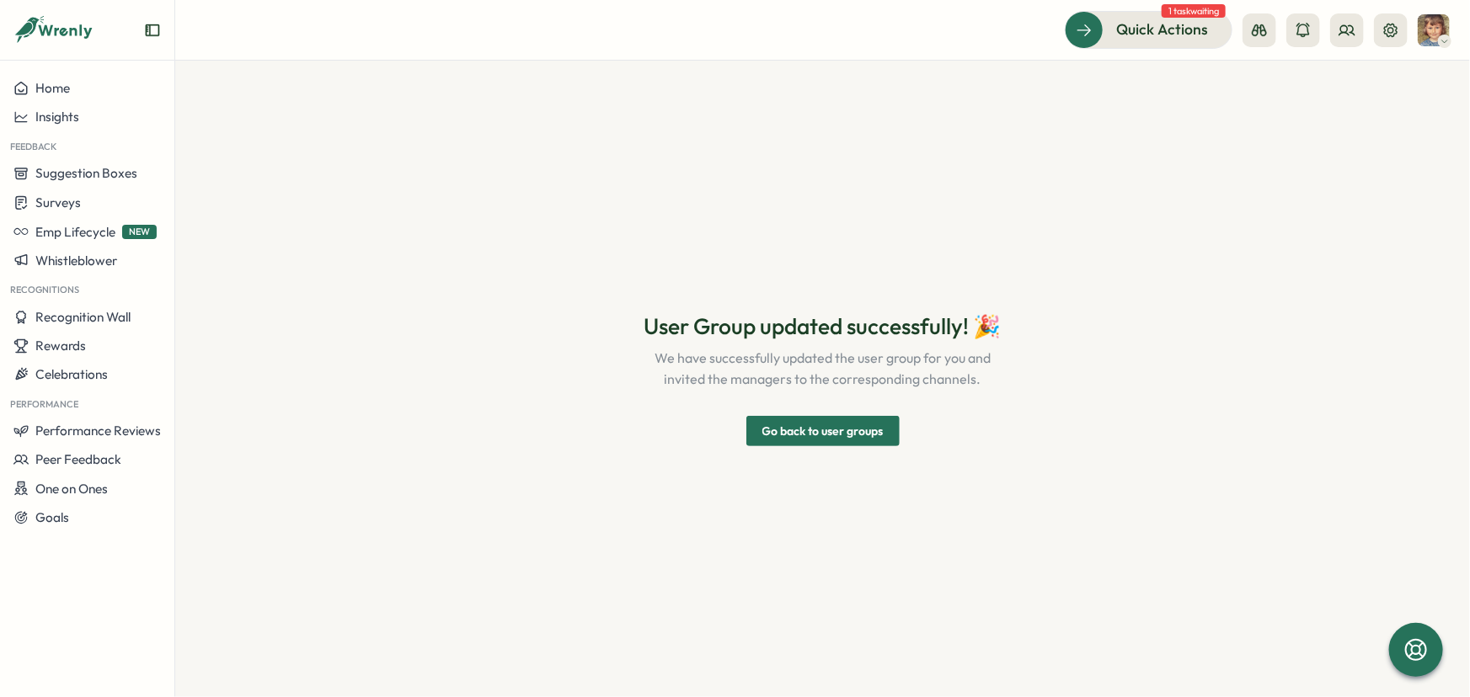
scroll to position [0, 0]
click at [856, 438] on span "Go back to user groups" at bounding box center [822, 431] width 121 height 29
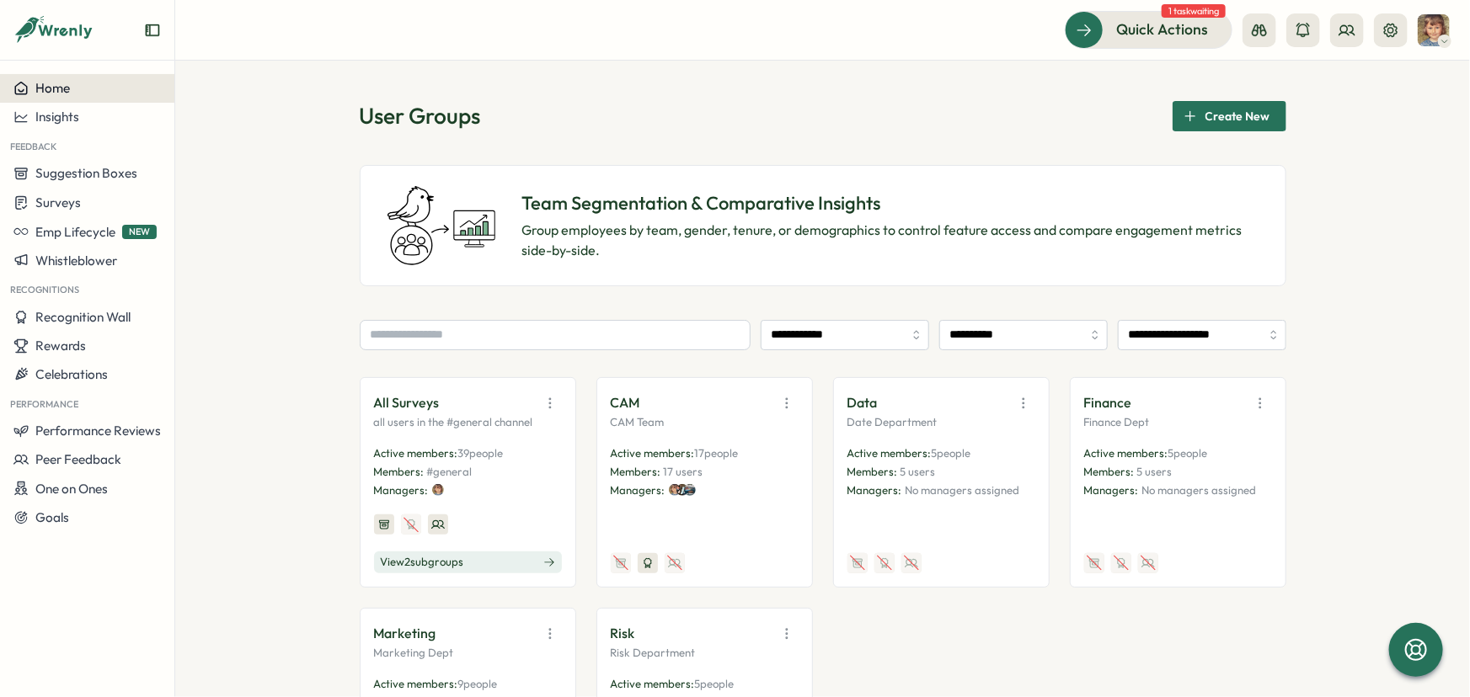
click at [56, 87] on span "Home" at bounding box center [52, 88] width 35 height 16
